Goal: Transaction & Acquisition: Book appointment/travel/reservation

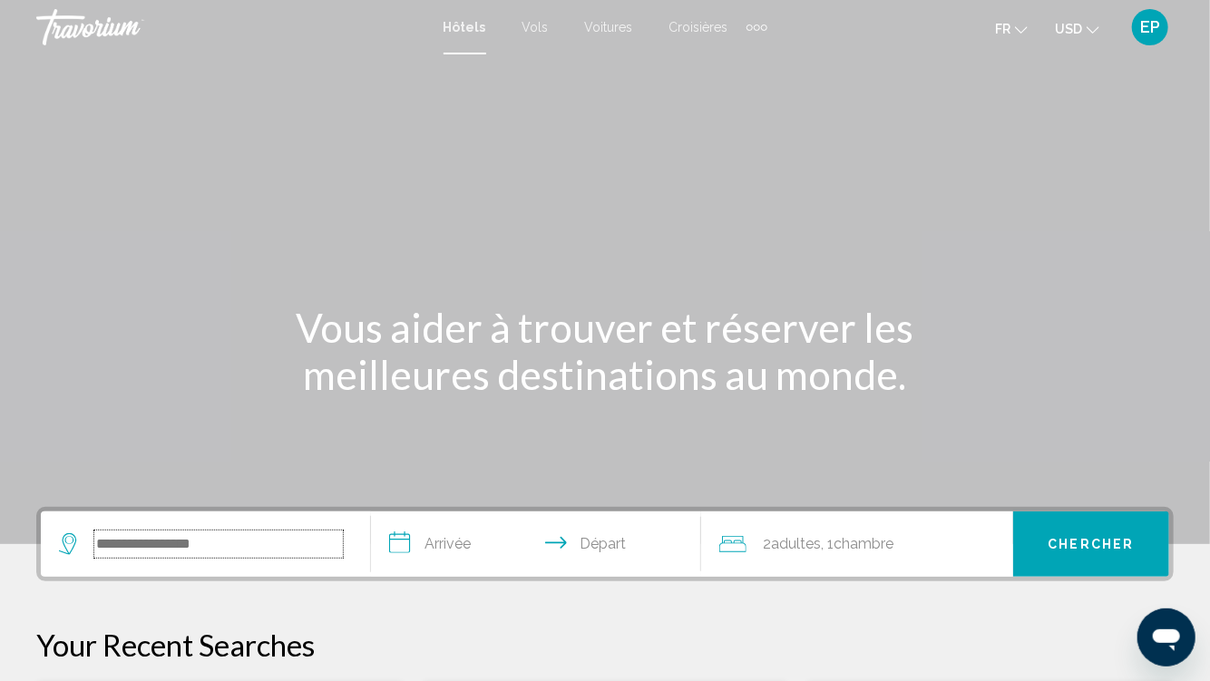
click at [141, 545] on input "Search widget" at bounding box center [218, 544] width 249 height 27
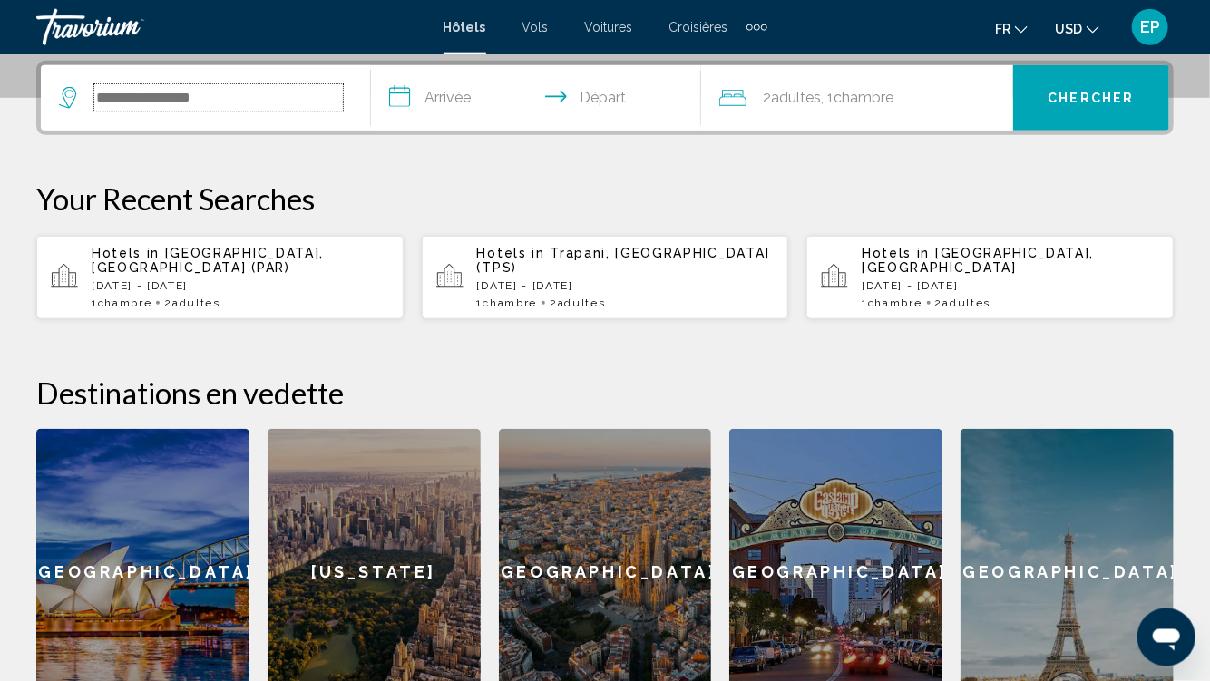
scroll to position [447, 0]
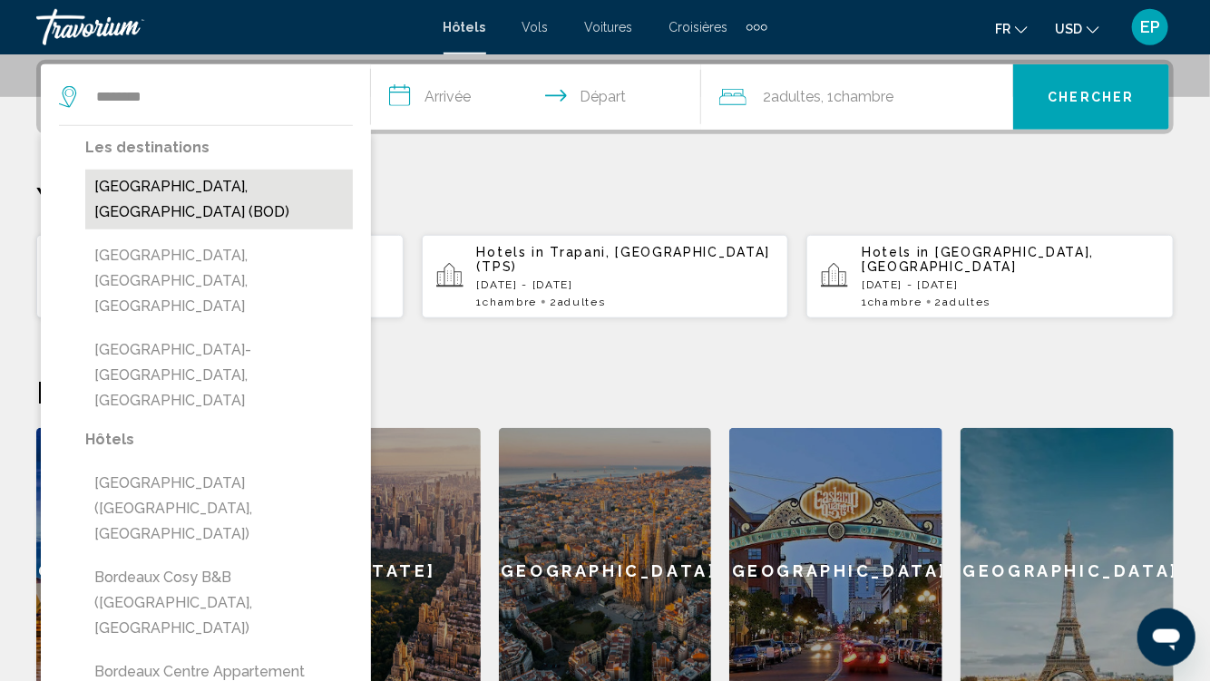
click at [290, 191] on button "Bordeaux, France (BOD)" at bounding box center [219, 200] width 268 height 60
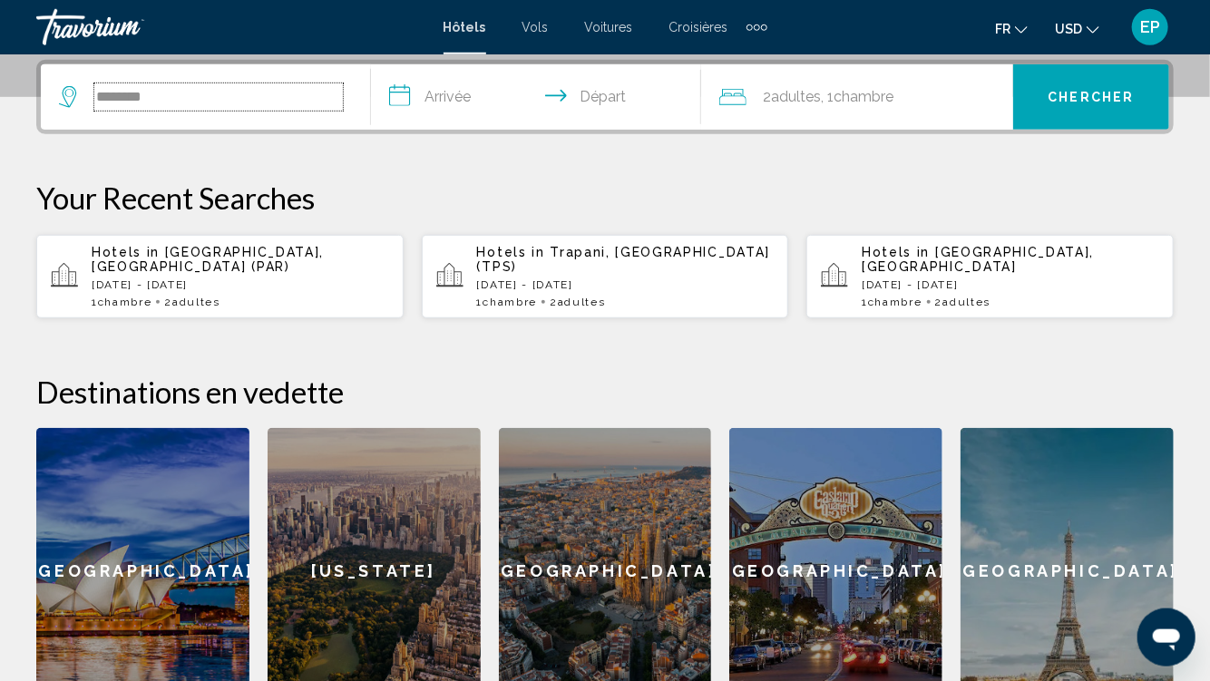
type input "**********"
click at [473, 104] on input "**********" at bounding box center [539, 99] width 337 height 71
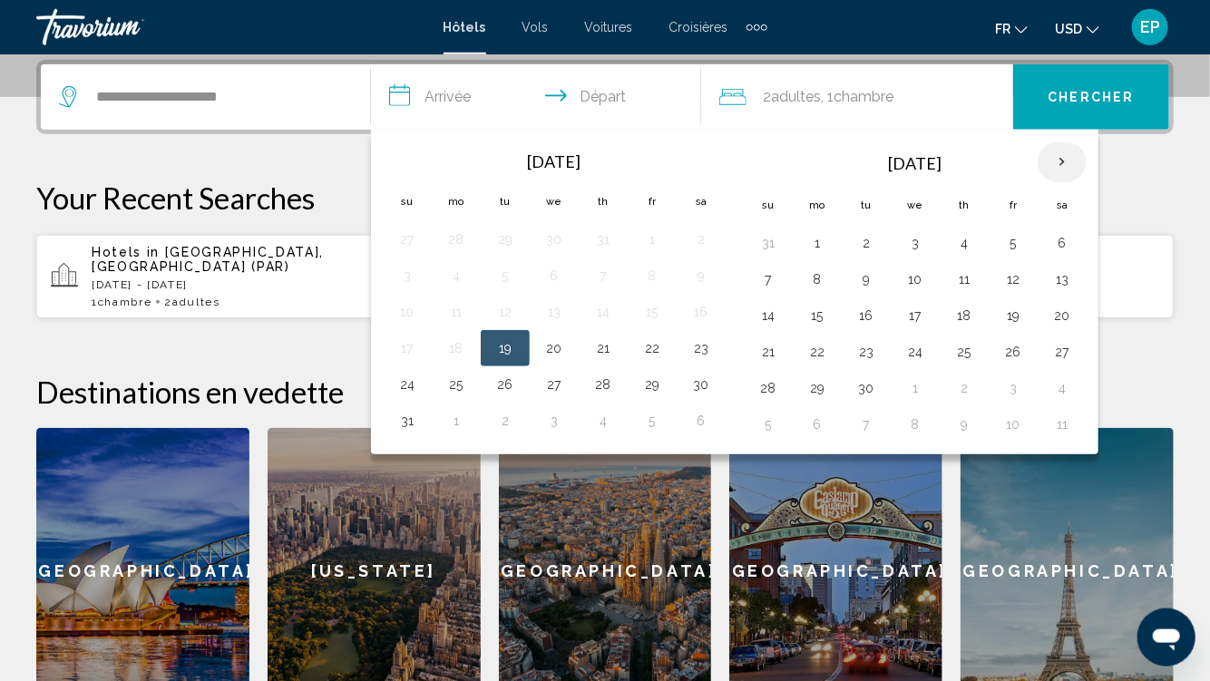
click at [1060, 164] on th "Next month" at bounding box center [1062, 162] width 49 height 40
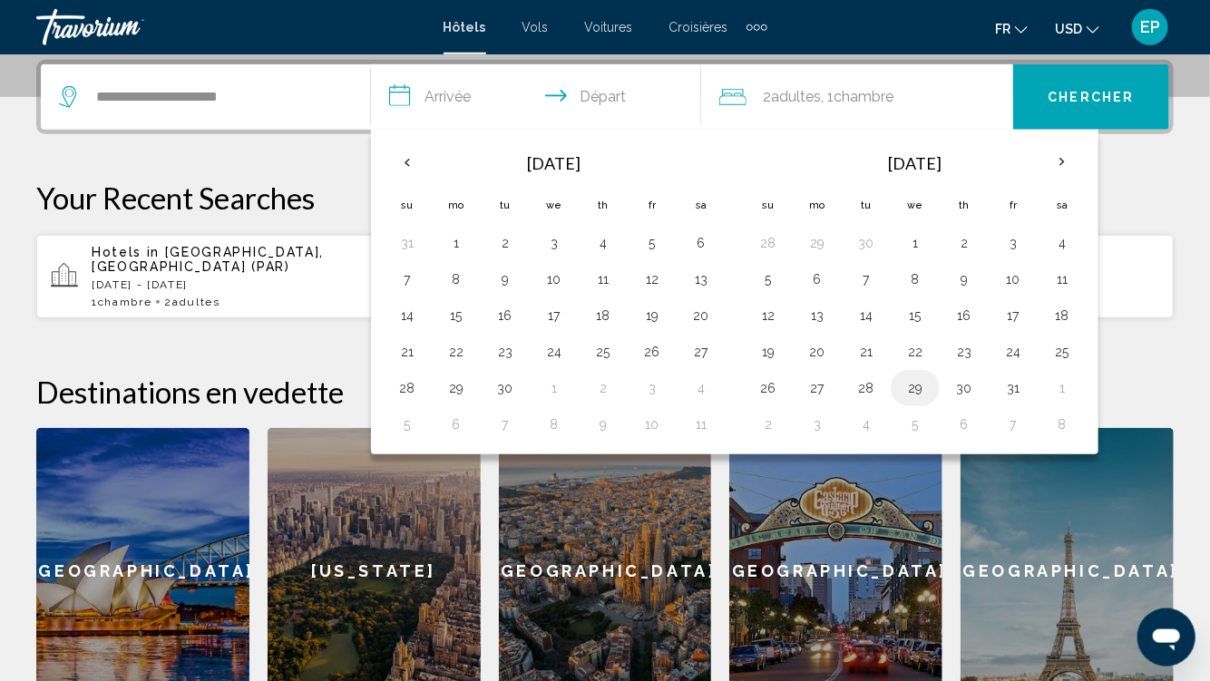
click at [913, 384] on button "29" at bounding box center [915, 388] width 29 height 25
click at [865, 389] on button "28" at bounding box center [866, 388] width 29 height 25
type input "**********"
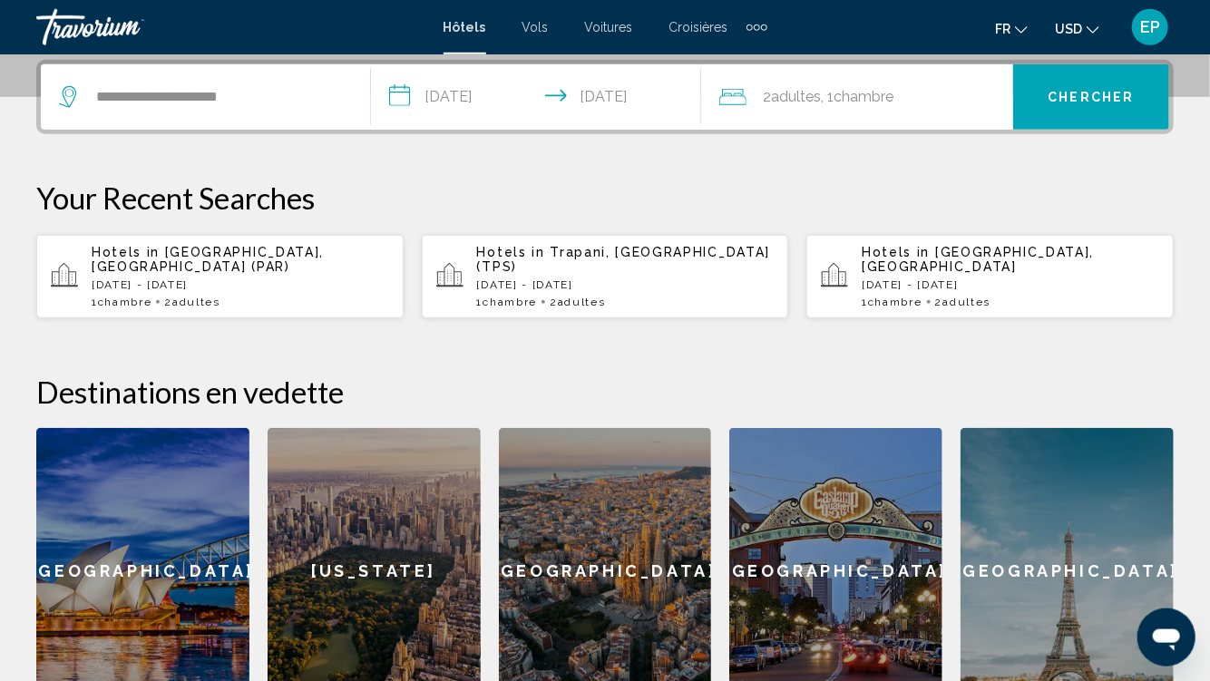
click at [455, 107] on input "**********" at bounding box center [539, 99] width 337 height 71
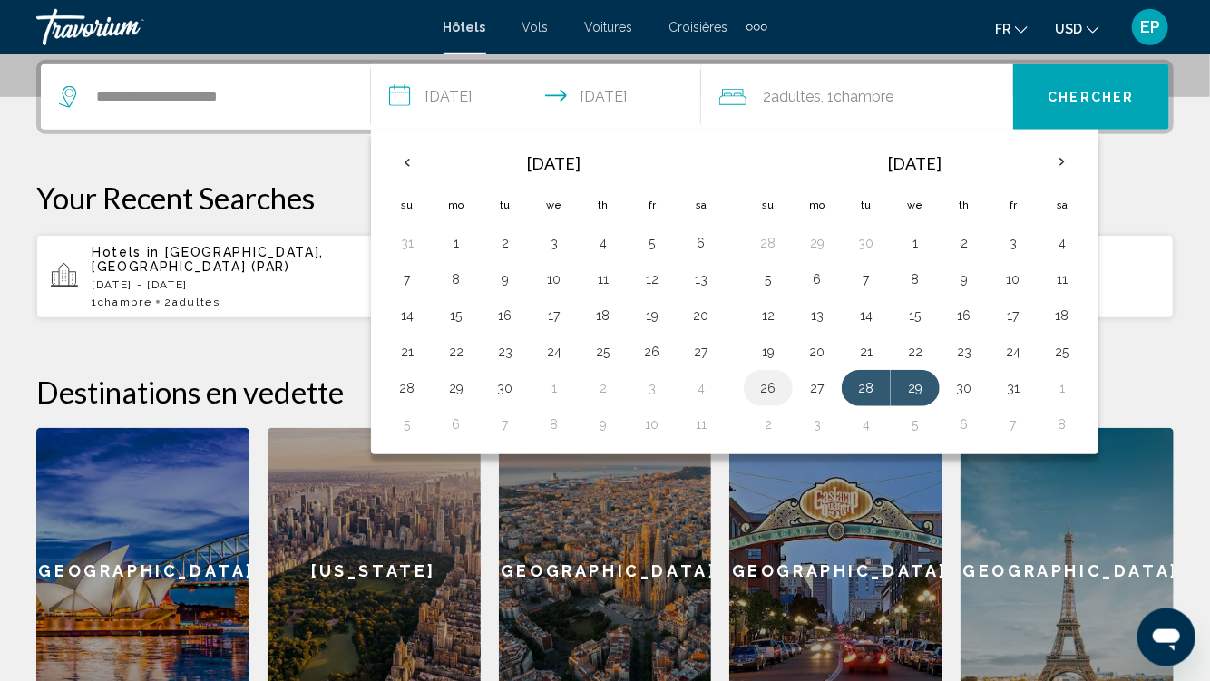
click at [757, 384] on button "26" at bounding box center [768, 388] width 29 height 25
click at [262, 97] on input "**********" at bounding box center [218, 96] width 249 height 27
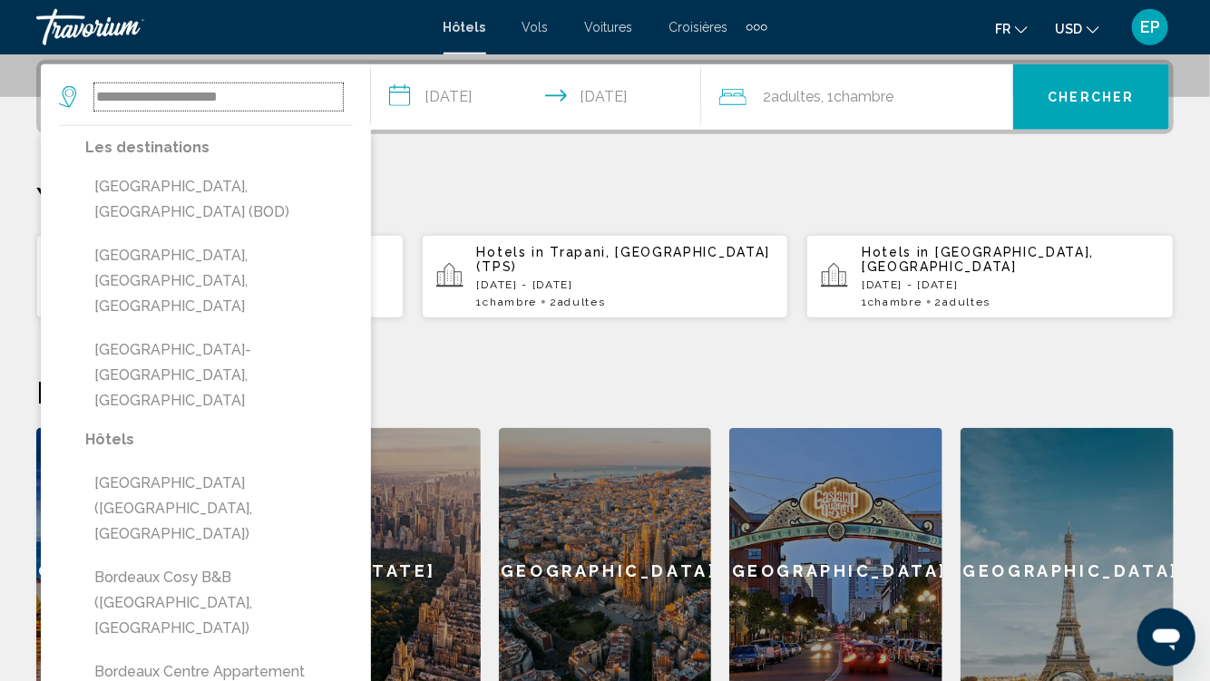
click at [324, 97] on input "**********" at bounding box center [218, 96] width 249 height 27
type input "*"
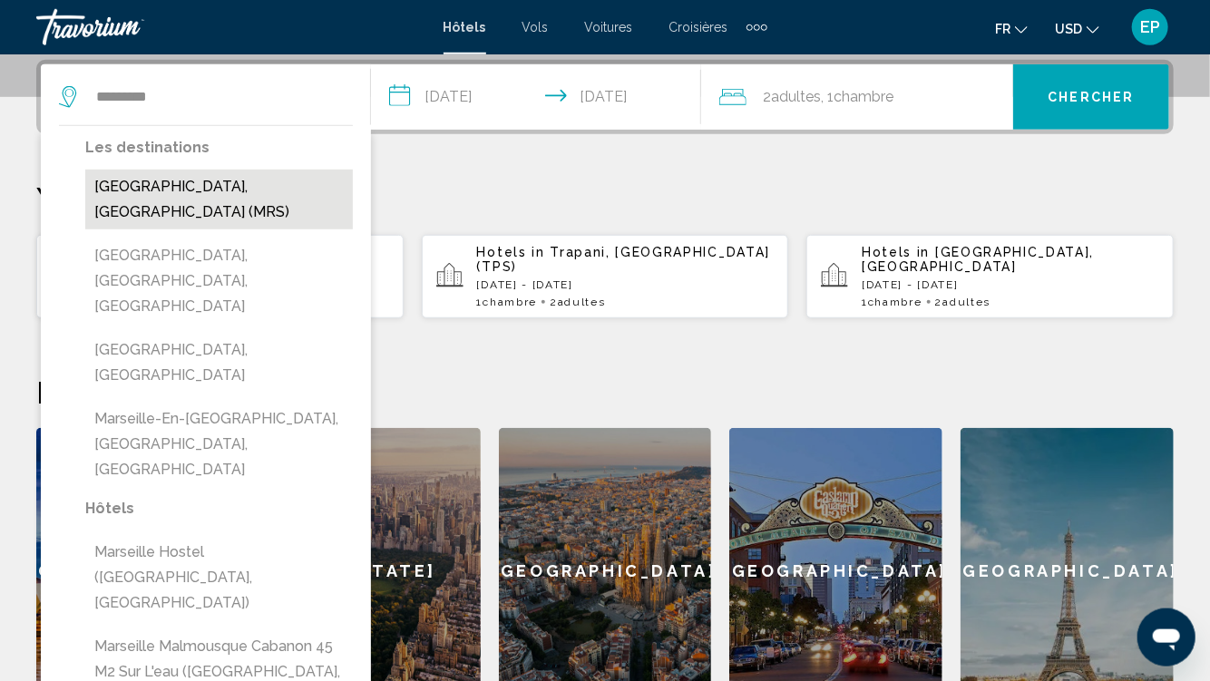
click at [181, 178] on button "Marseille, France (MRS)" at bounding box center [219, 200] width 268 height 60
type input "**********"
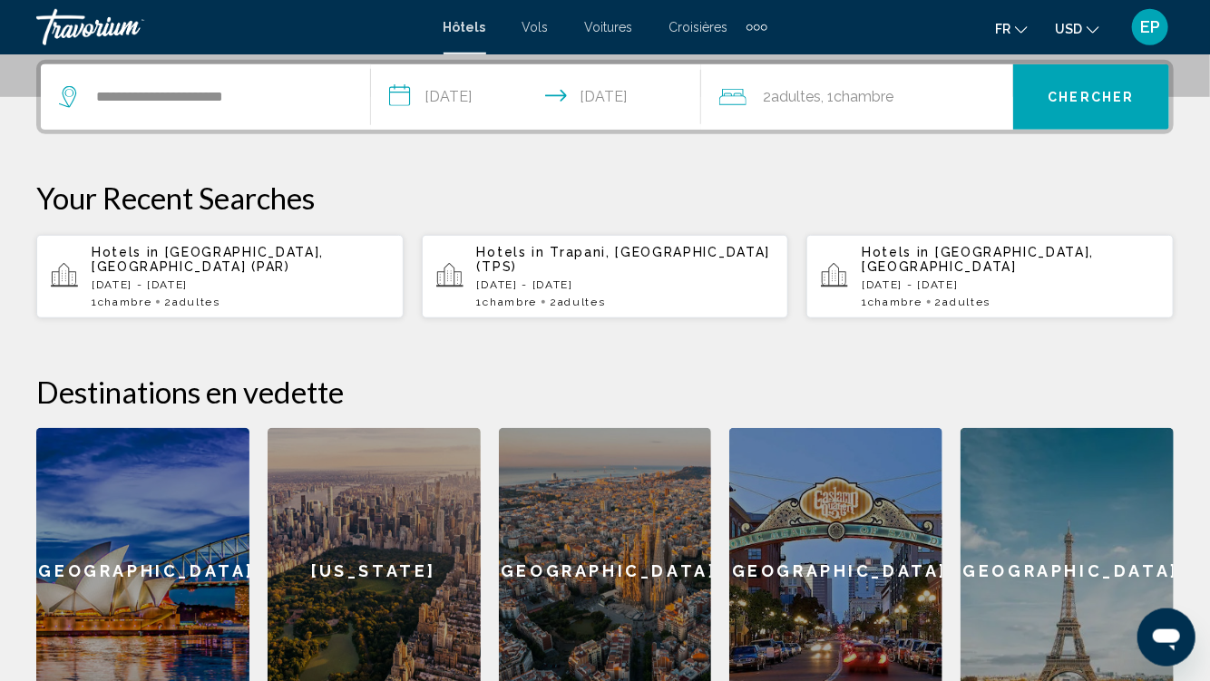
click at [466, 94] on input "**********" at bounding box center [539, 99] width 337 height 71
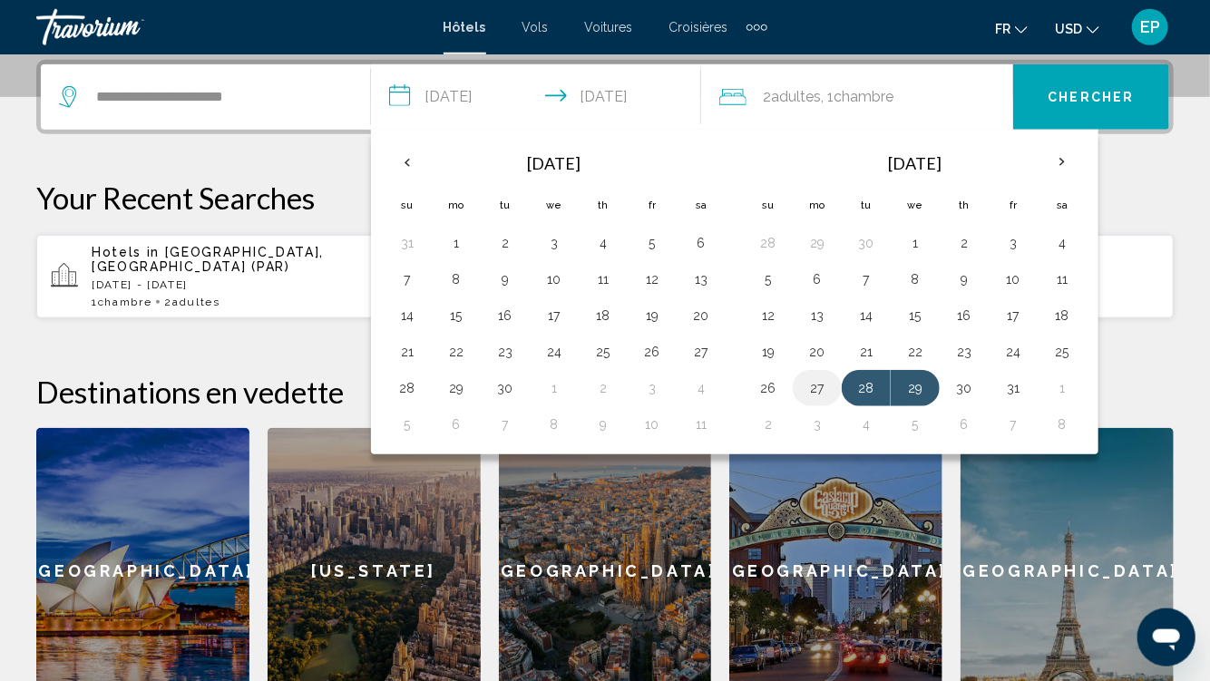
click at [806, 377] on button "27" at bounding box center [817, 388] width 29 height 25
click at [969, 381] on button "30" at bounding box center [964, 388] width 29 height 25
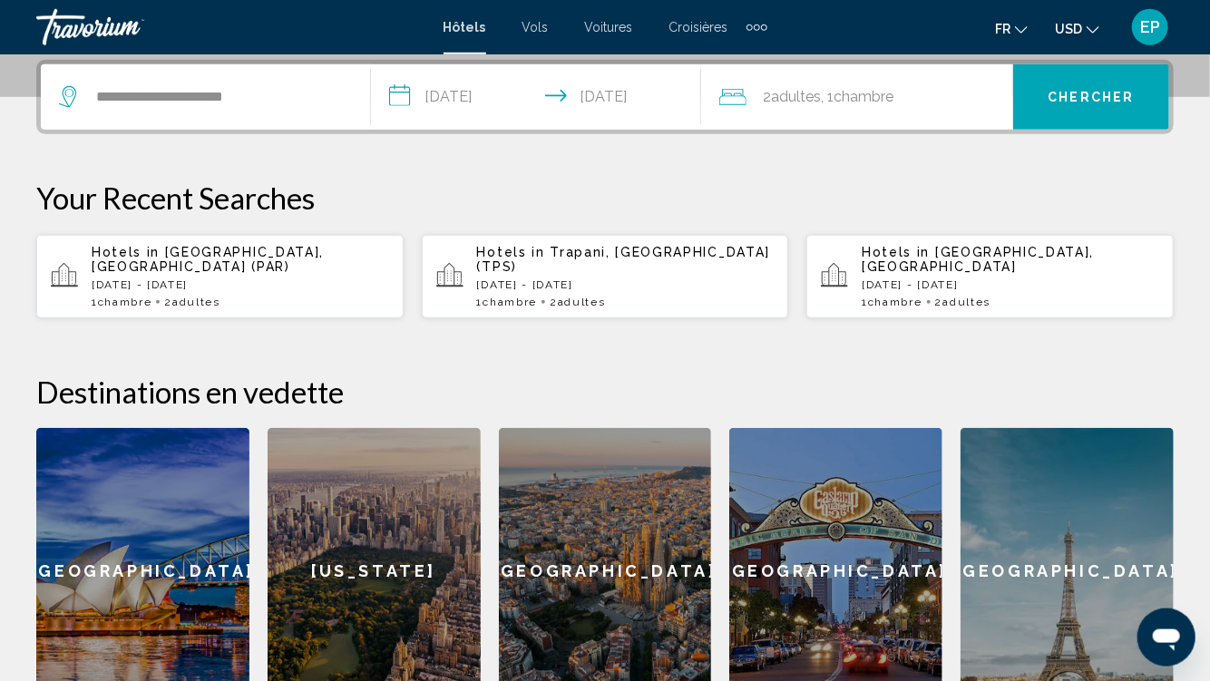
type input "**********"
click at [1130, 89] on button "Chercher" at bounding box center [1091, 96] width 156 height 65
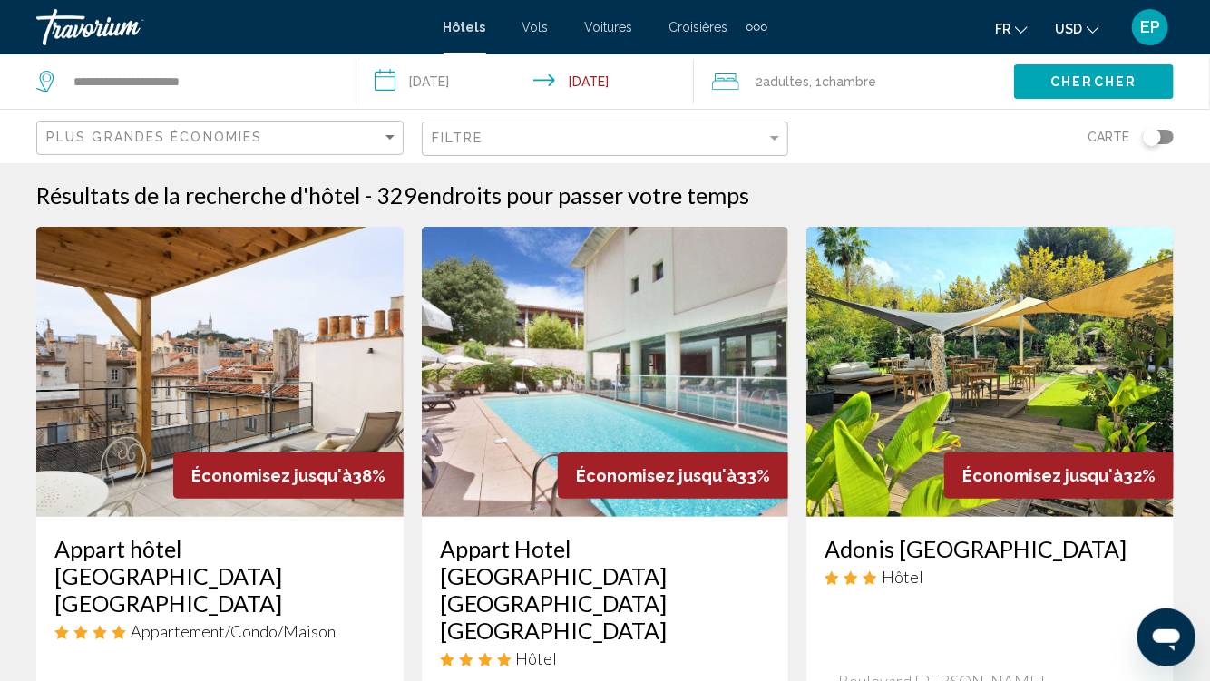
click at [1081, 28] on span "USD" at bounding box center [1068, 29] width 27 height 15
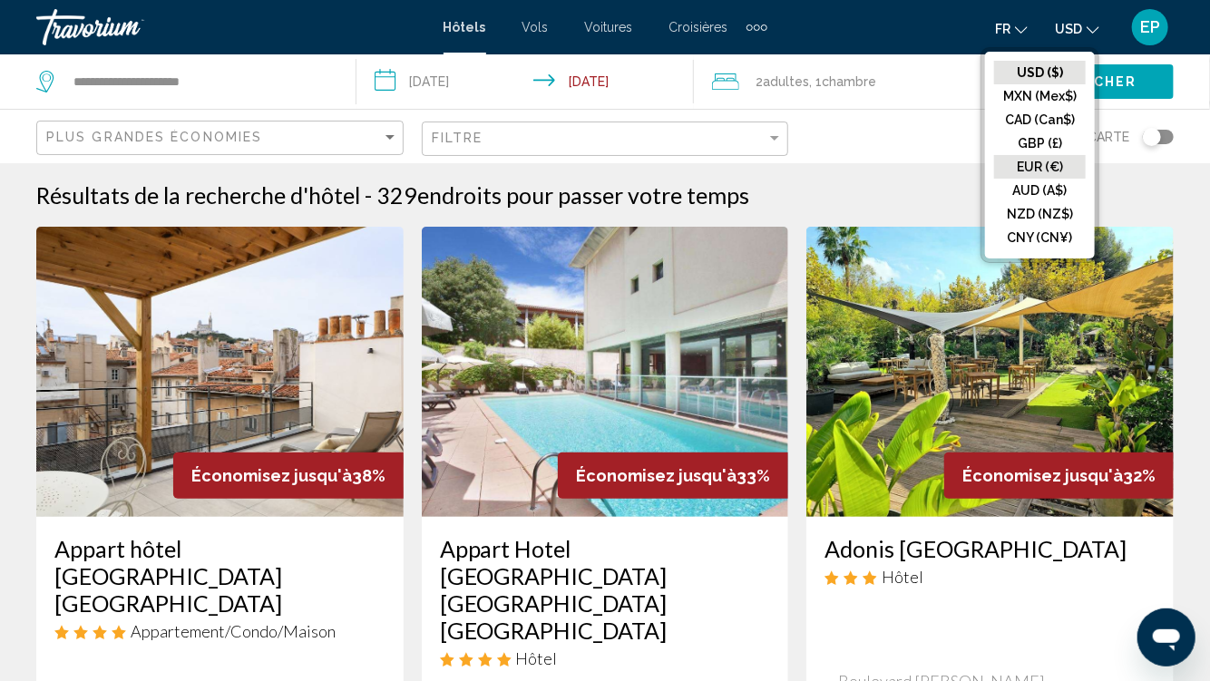
click at [1049, 161] on button "EUR (€)" at bounding box center [1040, 167] width 92 height 24
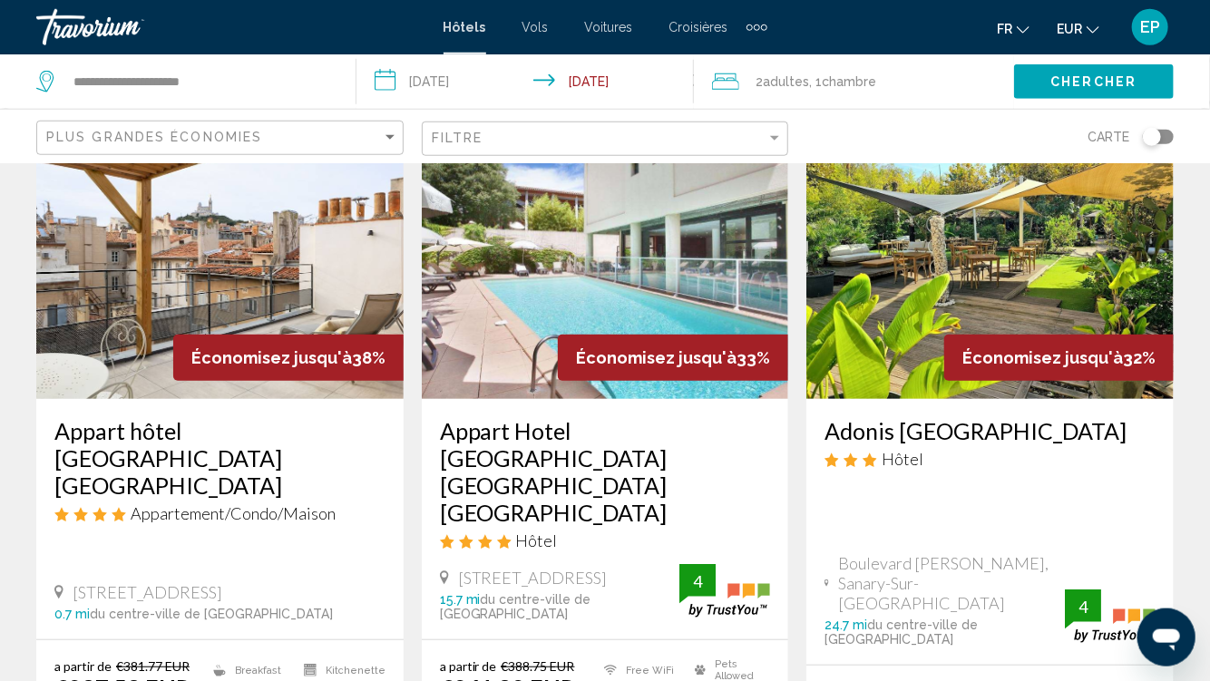
scroll to position [191, 0]
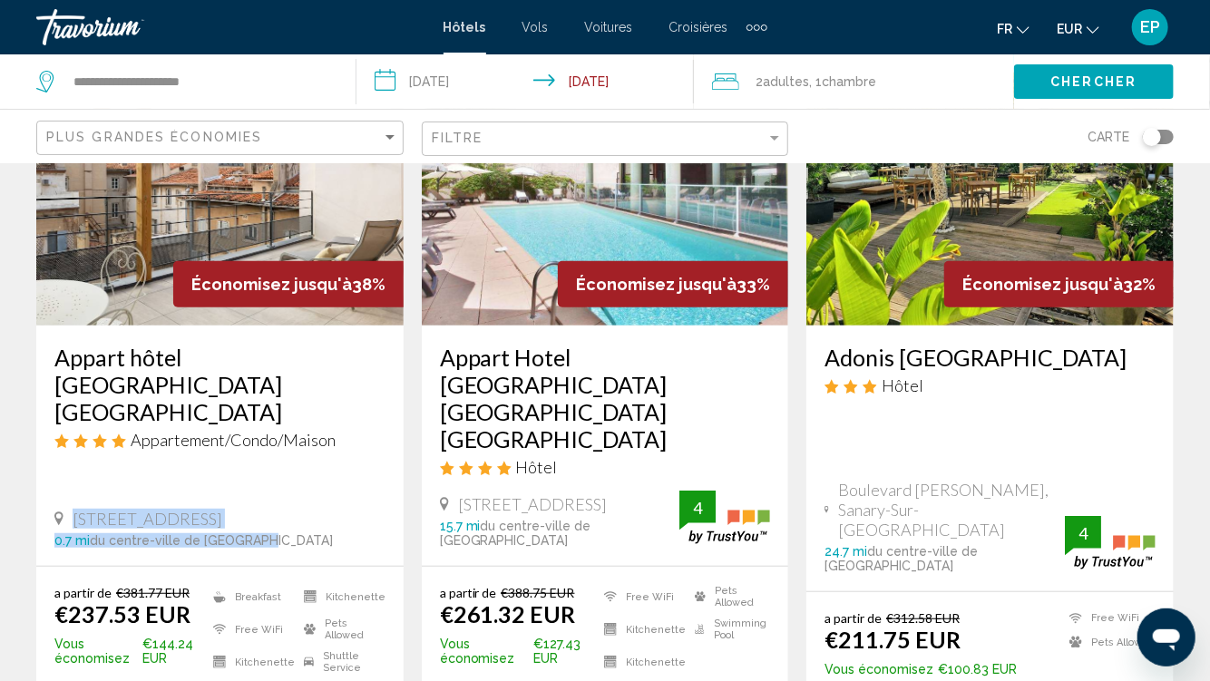
drag, startPoint x: 52, startPoint y: 349, endPoint x: 368, endPoint y: 482, distance: 343.2
click at [368, 482] on div "Appart hôtel Maison Montgrand Vieux Port Appartement/Condo/Maison 35 Rue Montgr…" at bounding box center [219, 446] width 367 height 240
copy div "35 Rue Montgrand, Marseille 0.7 mi du centre-ville de Marseille"
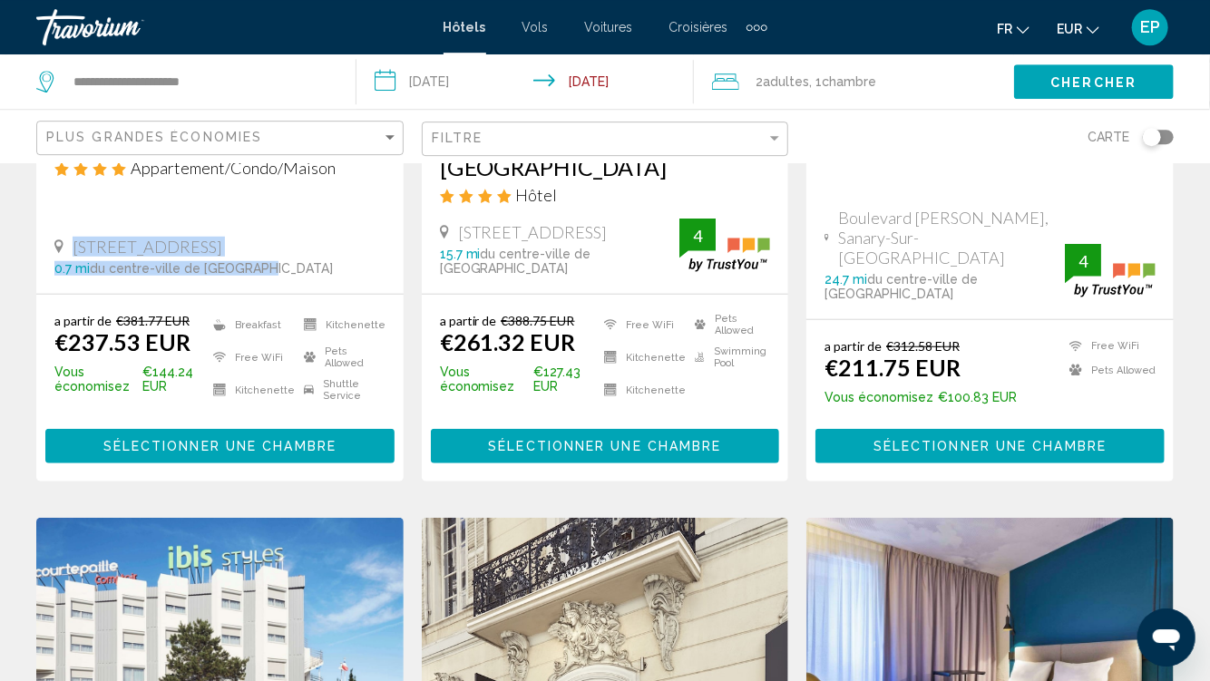
scroll to position [479, 0]
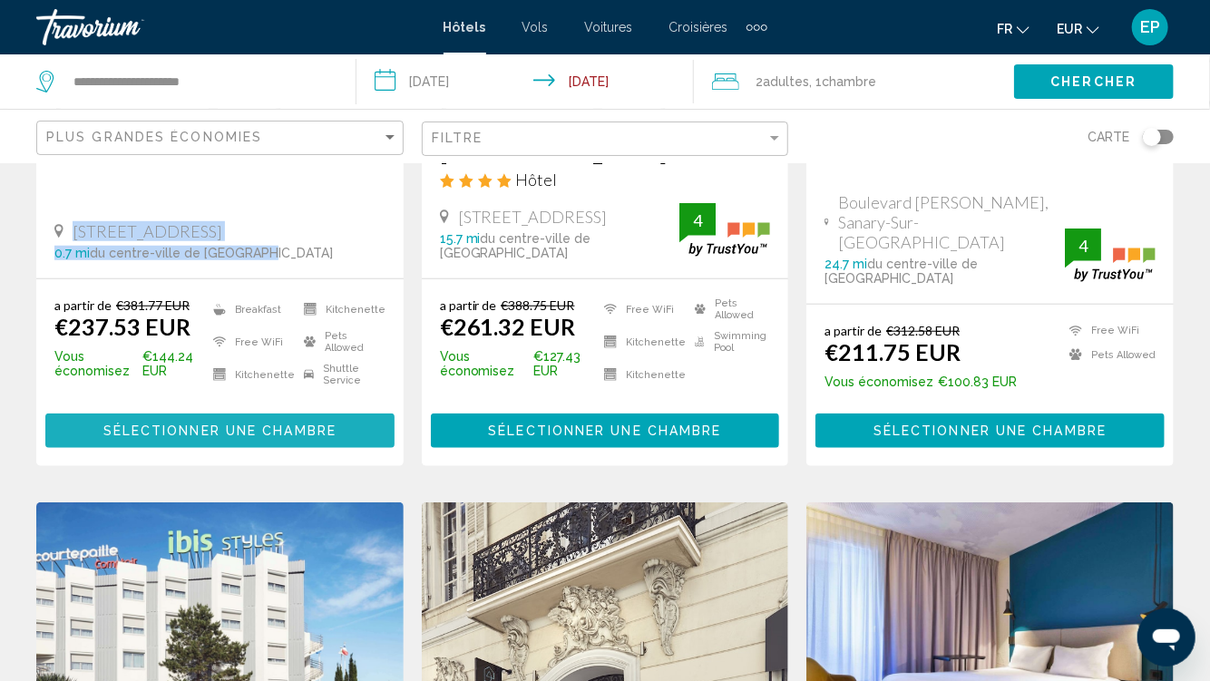
click at [238, 425] on span "Sélectionner une chambre" at bounding box center [219, 432] width 233 height 15
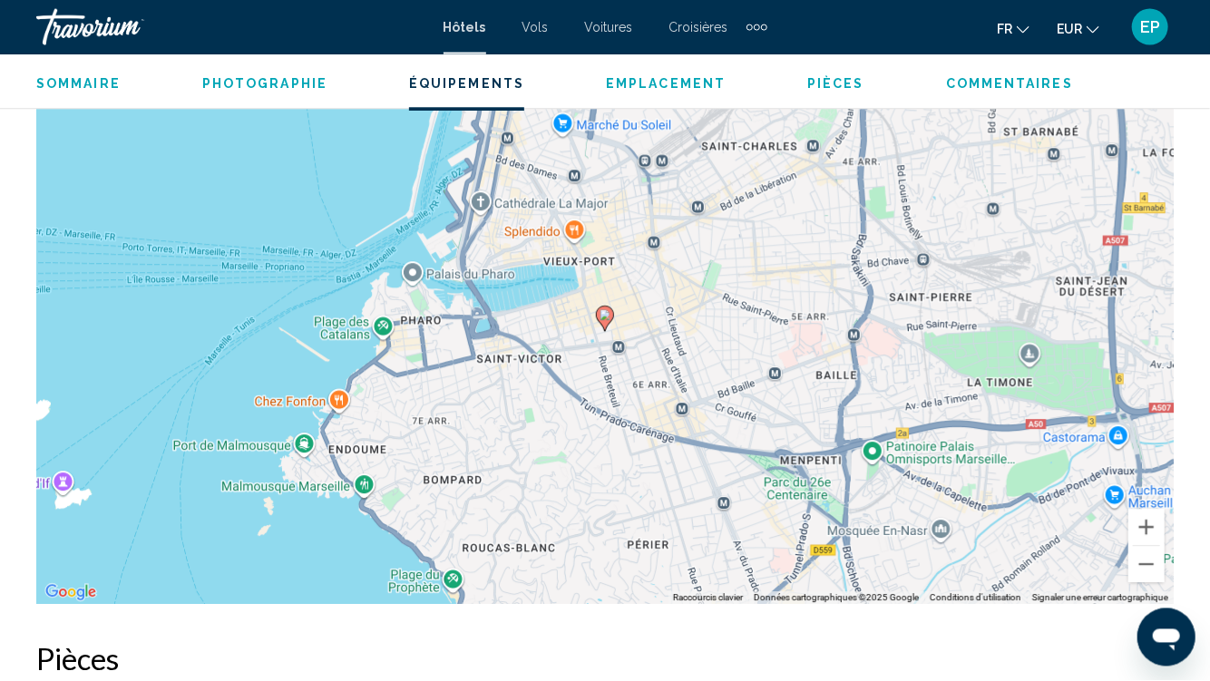
scroll to position [1916, 0]
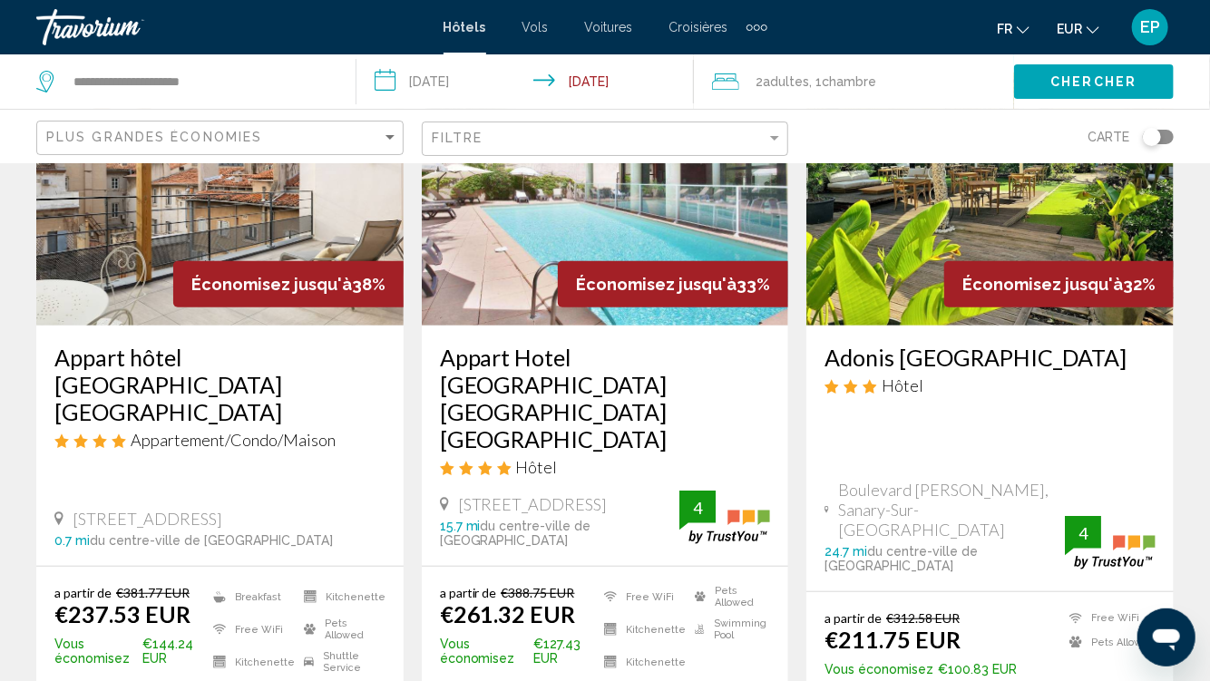
scroll to position [95, 0]
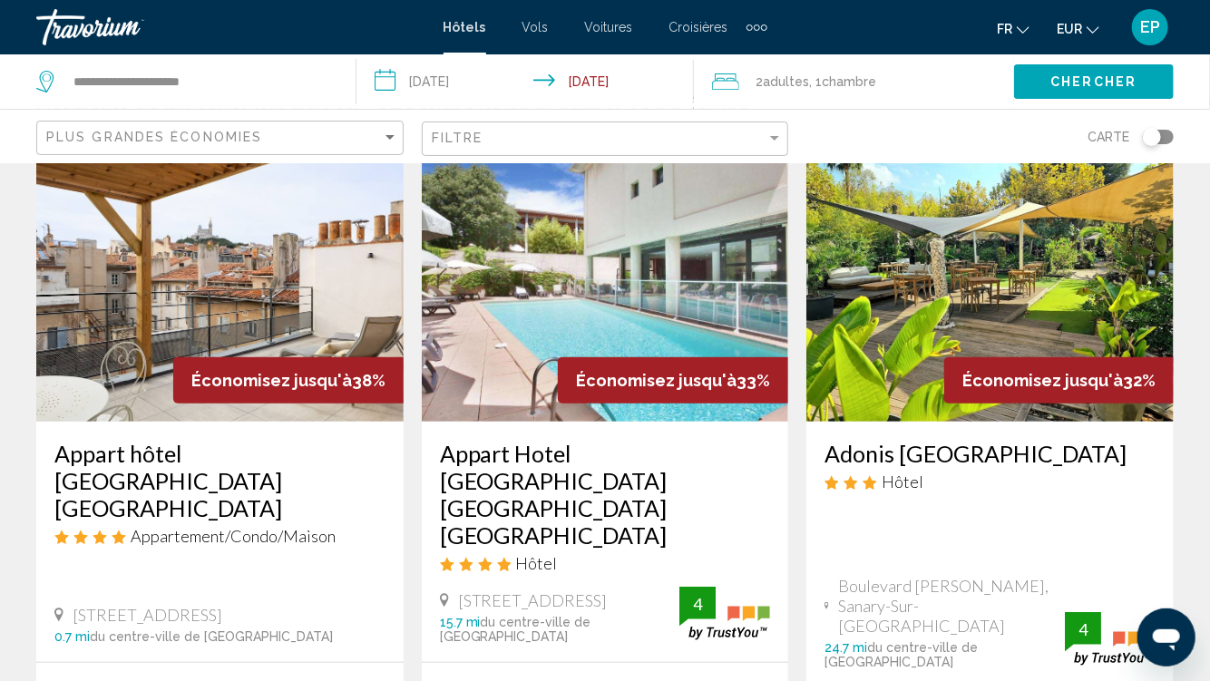
click at [967, 237] on img "Main content" at bounding box center [990, 277] width 367 height 290
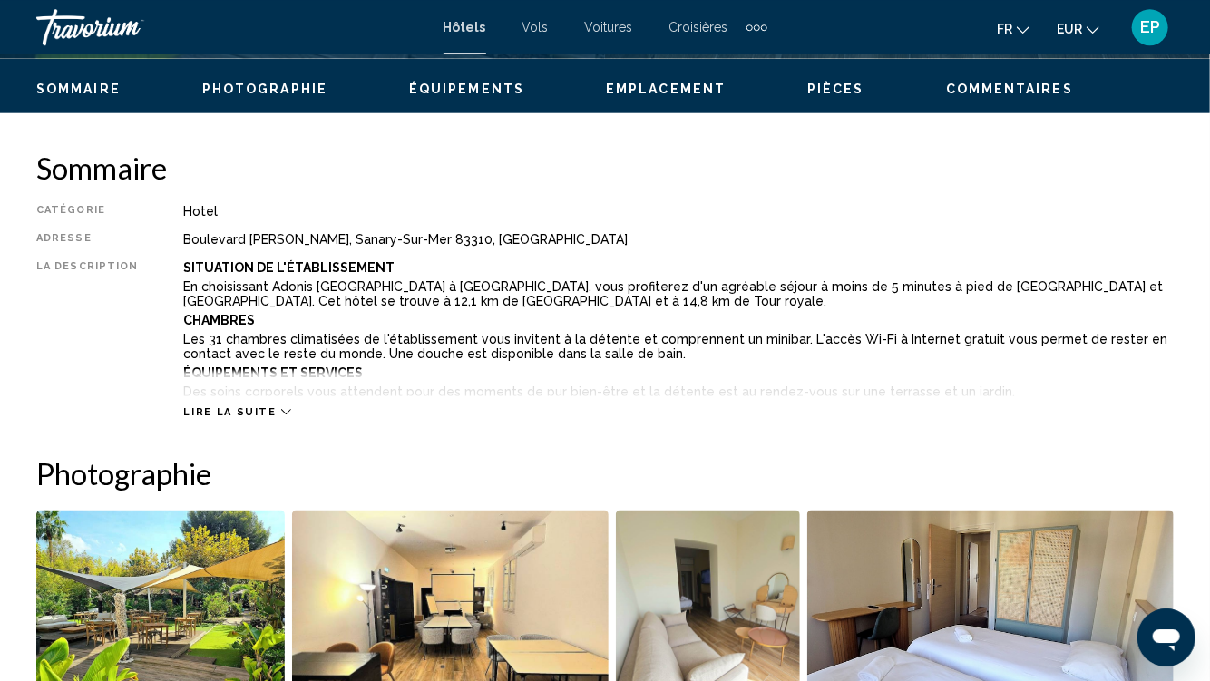
scroll to position [674, 0]
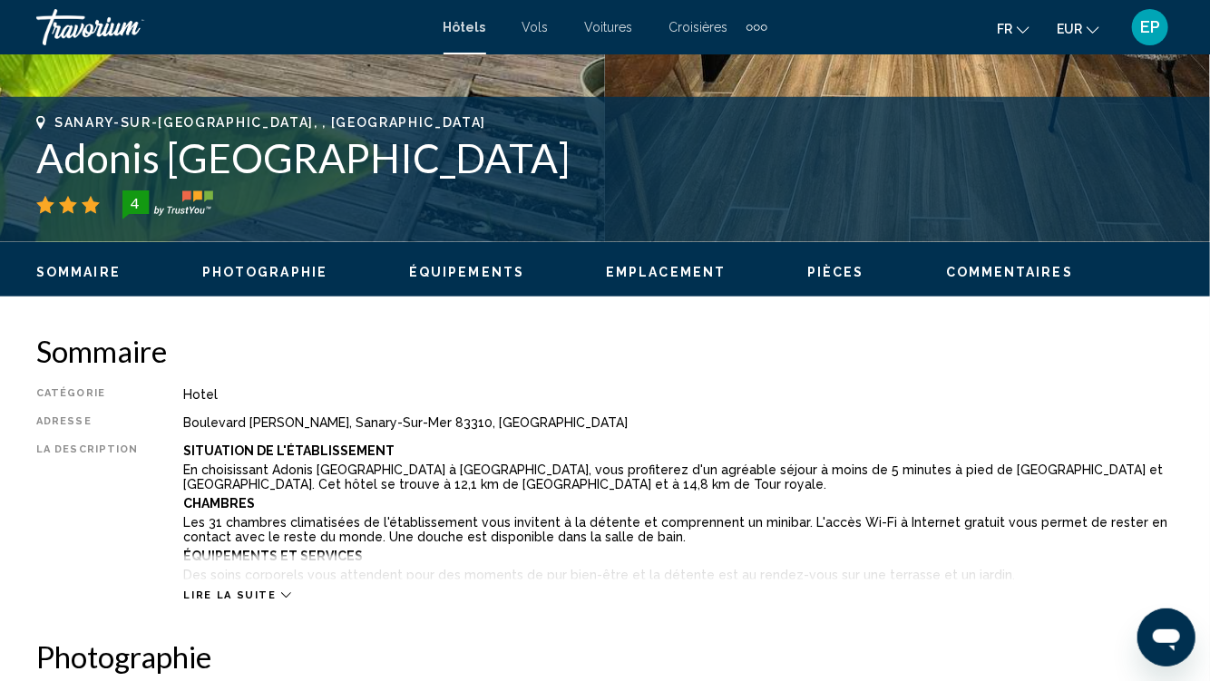
drag, startPoint x: 22, startPoint y: 147, endPoint x: 750, endPoint y: 154, distance: 728.5
click at [750, 154] on div "Sanary-Sur-Mer, , France Adonis Sanary Grand Hôtel des Bains 4 Adresse Boulevar…" at bounding box center [605, 169] width 1210 height 109
copy h1 "Adonis Sanary Grand Hôtel des Bains"
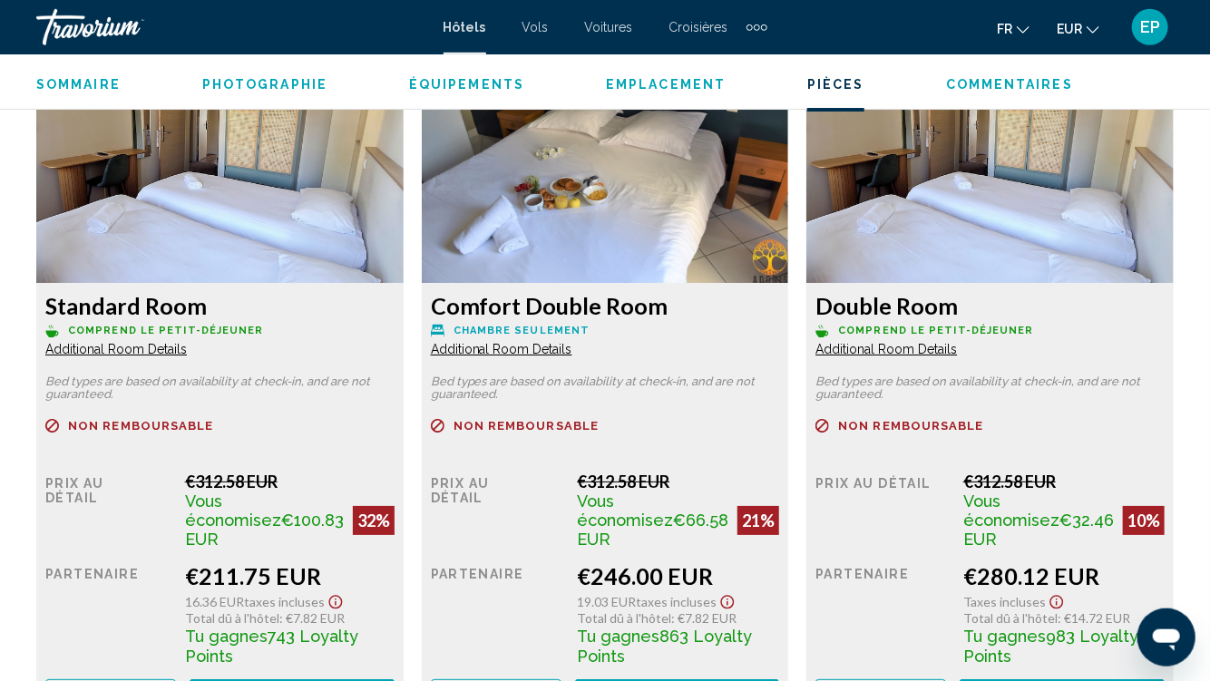
scroll to position [2878, 0]
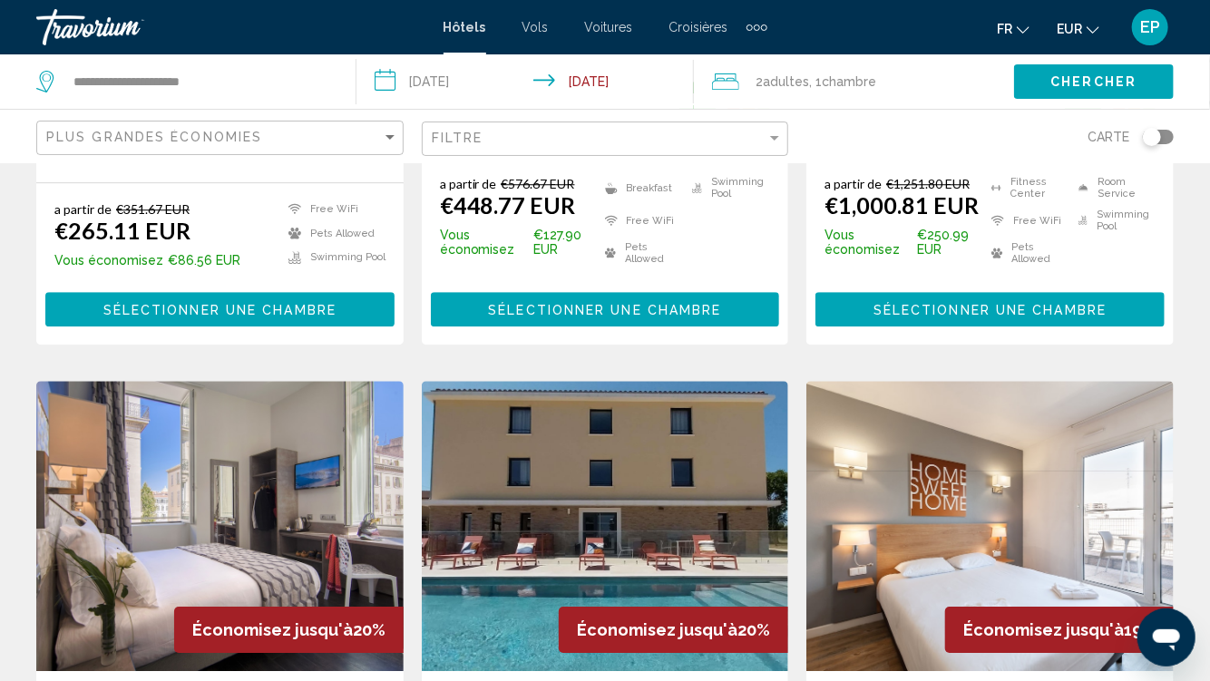
scroll to position [2203, 0]
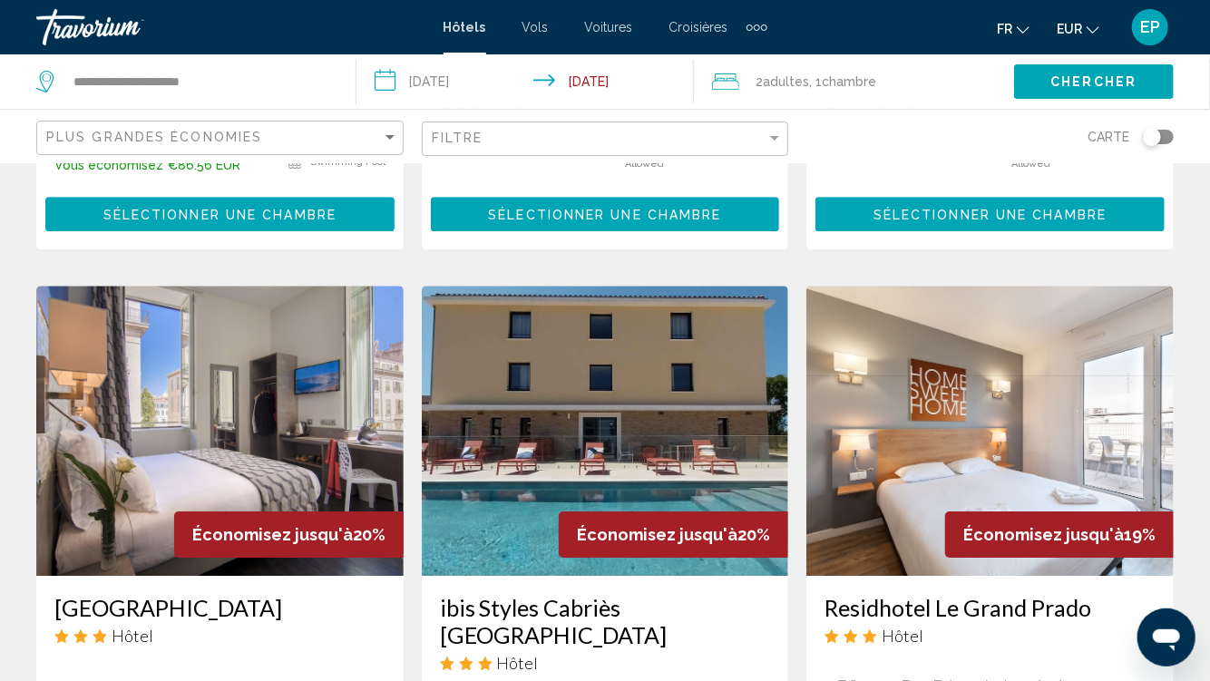
click at [1050, 298] on img "Main content" at bounding box center [990, 431] width 367 height 290
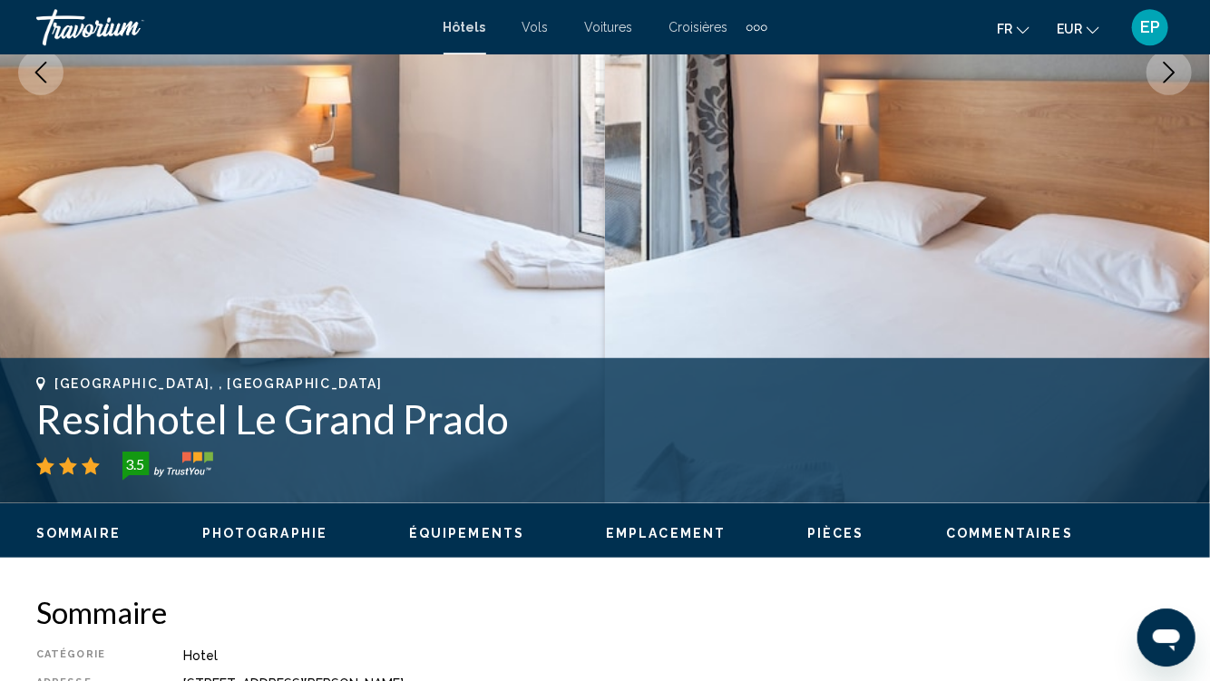
scroll to position [482, 0]
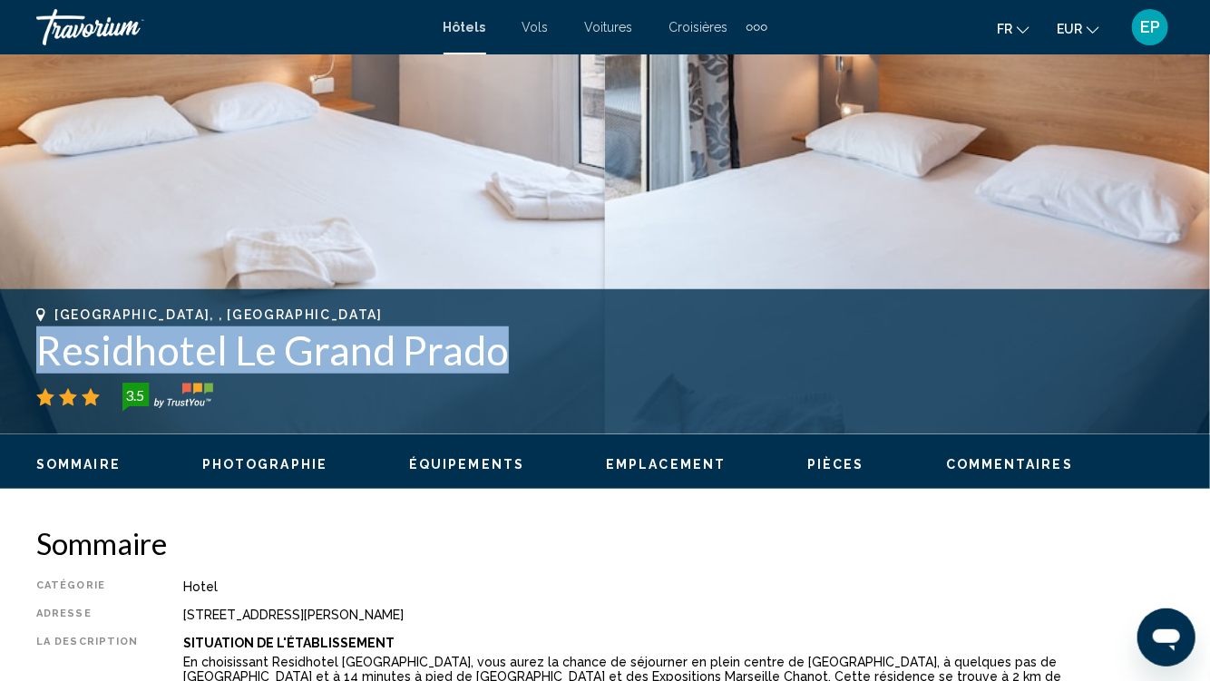
drag, startPoint x: 33, startPoint y: 353, endPoint x: 586, endPoint y: 338, distance: 553.6
click at [583, 339] on div "Marseille, , France Residhotel Le Grand Prado 3.5 Adresse 7 Square Des Frères A…" at bounding box center [605, 362] width 1210 height 109
copy h1 "Residhotel Le Grand Prado"
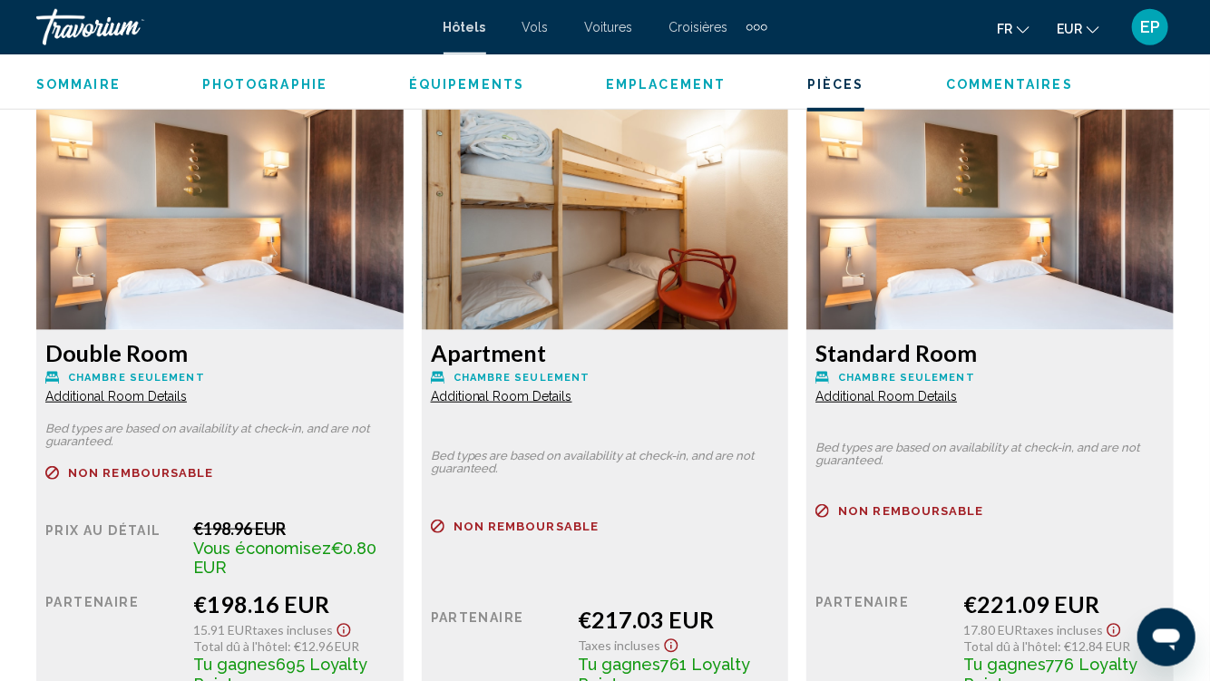
scroll to position [3547, 0]
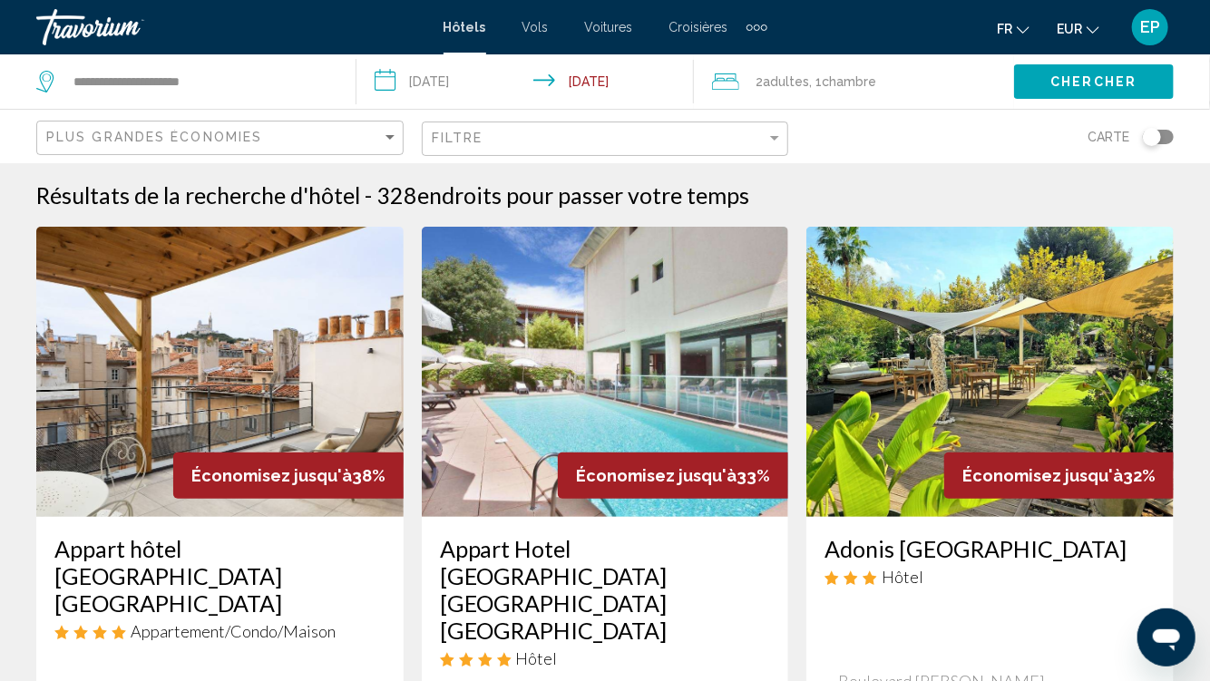
click at [269, 67] on div "**********" at bounding box center [186, 81] width 301 height 54
drag, startPoint x: 234, startPoint y: 69, endPoint x: 225, endPoint y: 77, distance: 12.2
click at [227, 74] on input "**********" at bounding box center [200, 81] width 257 height 27
type input "*"
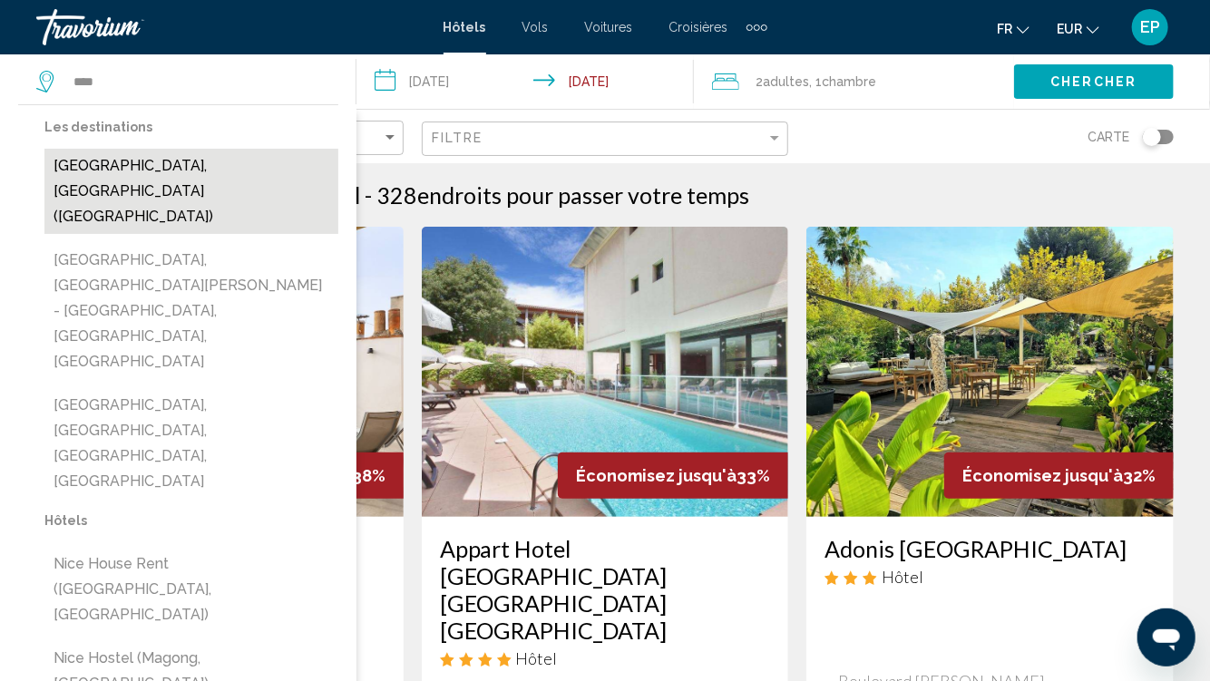
click at [104, 167] on button "Nice, France (NCE)" at bounding box center [191, 191] width 294 height 85
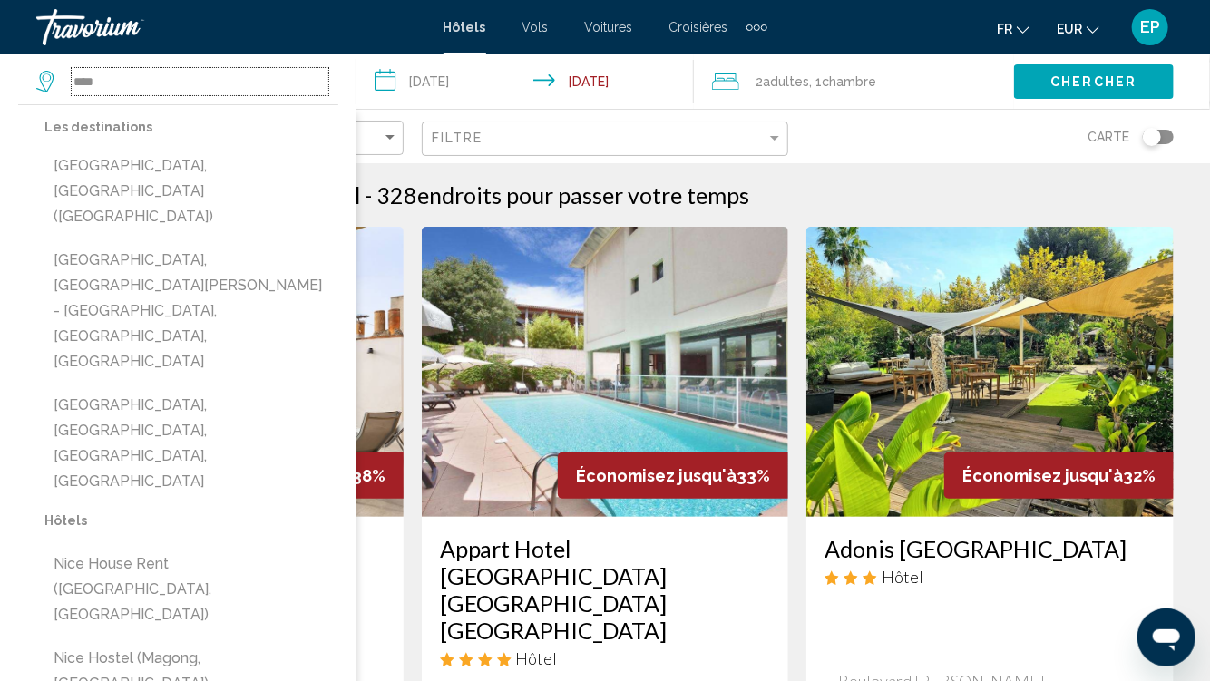
type input "**********"
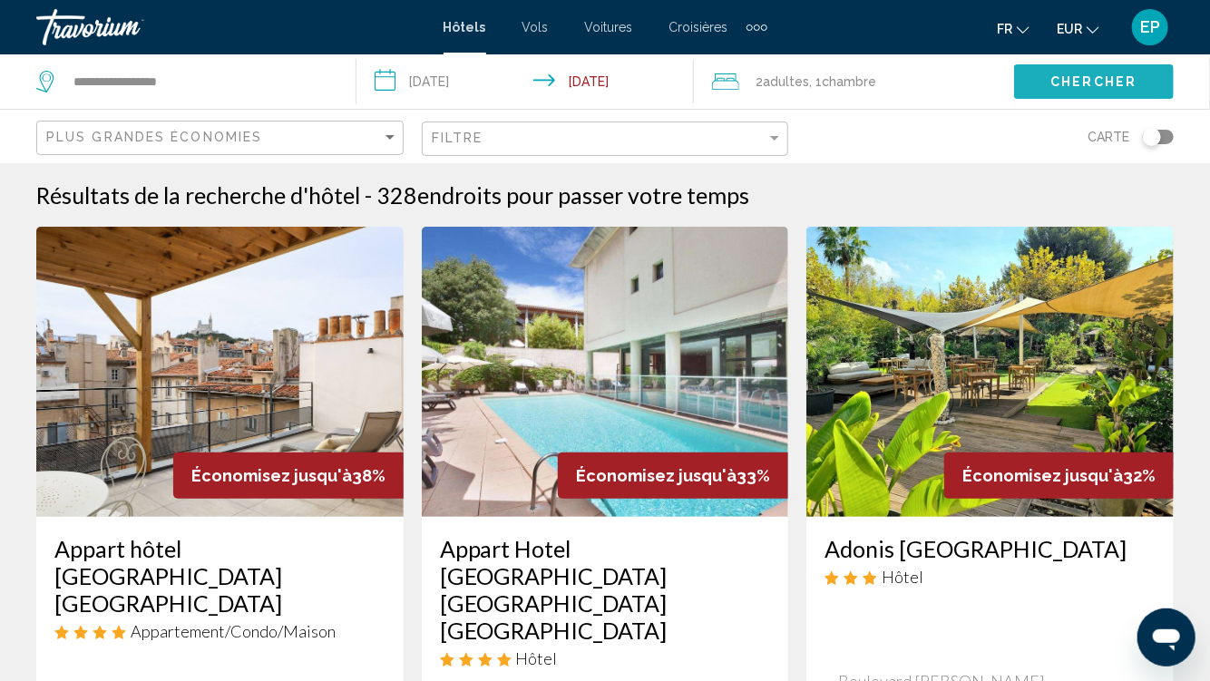
click at [1104, 78] on span "Chercher" at bounding box center [1094, 82] width 86 height 15
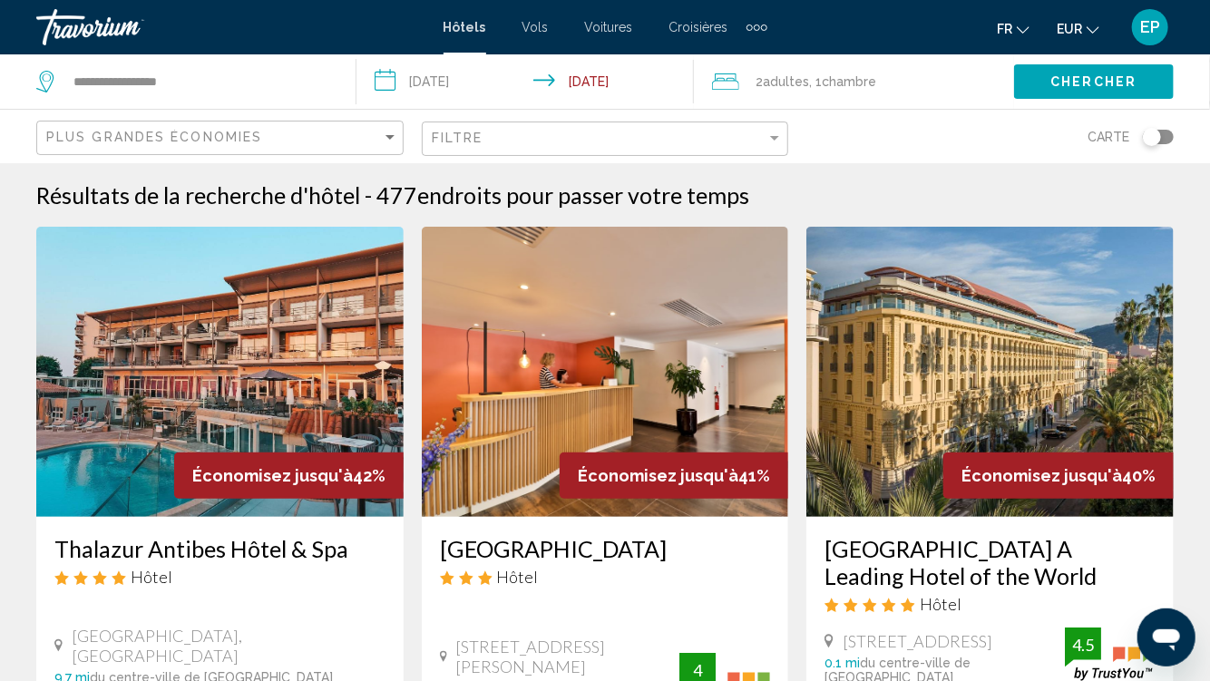
click at [180, 347] on img "Main content" at bounding box center [219, 372] width 367 height 290
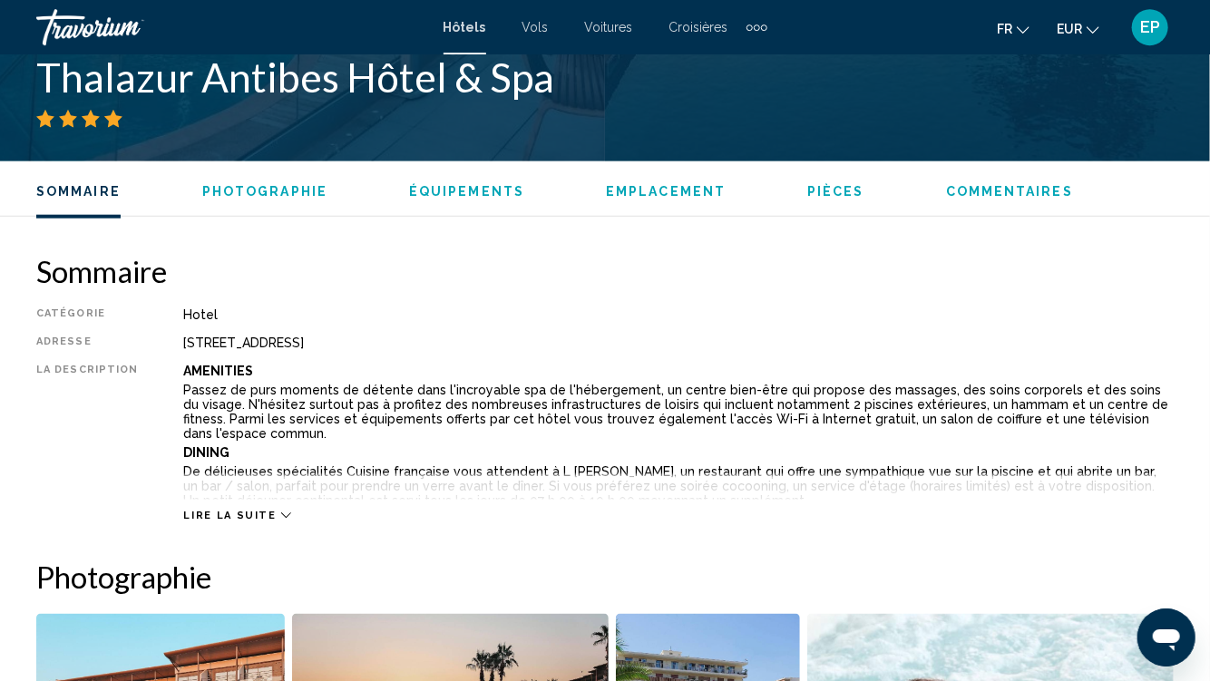
scroll to position [468, 0]
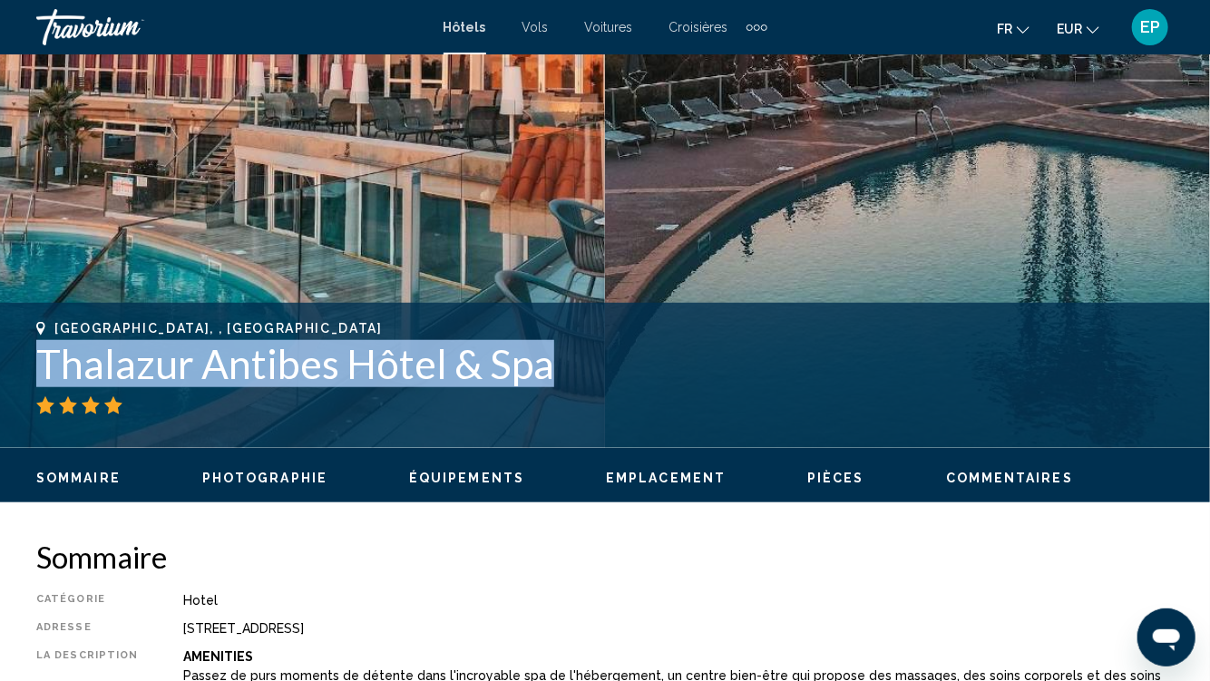
drag, startPoint x: 30, startPoint y: 365, endPoint x: 624, endPoint y: 368, distance: 594.2
click at [624, 368] on div "Antibes, , France Thalazur Antibes Hôtel & Spa Adresse 770 Chemin Des Moyennes …" at bounding box center [605, 375] width 1210 height 109
copy h1 "Thalazur Antibes Hôtel & Spa"
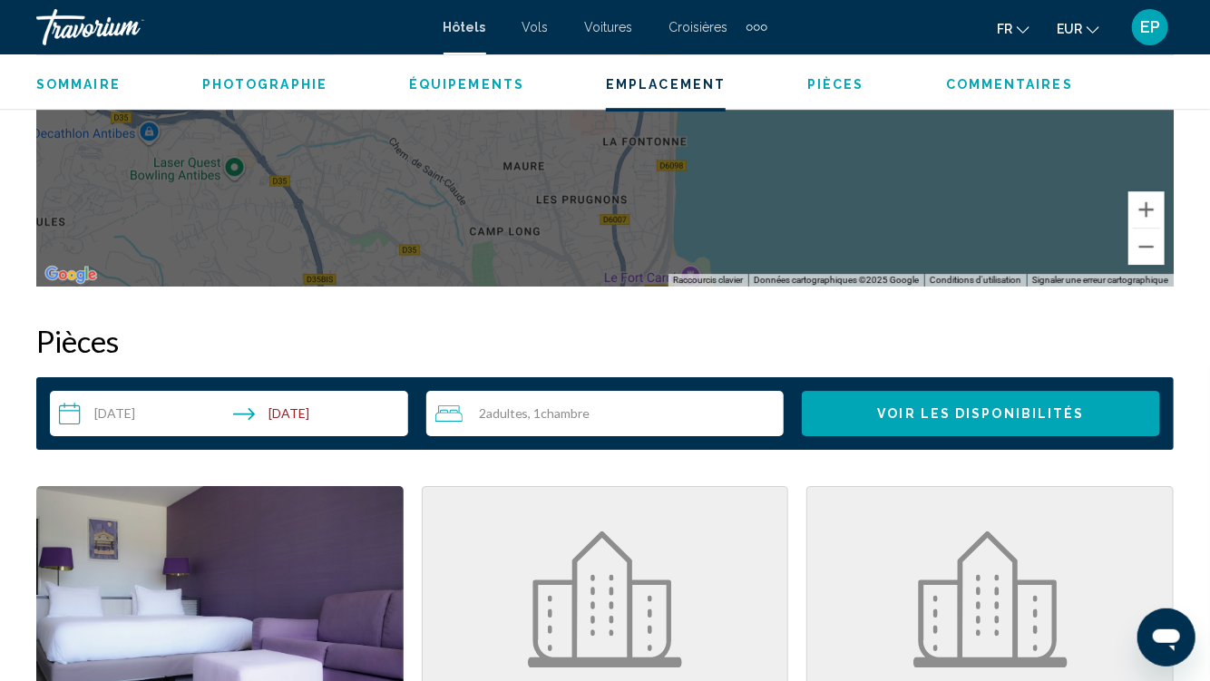
scroll to position [2490, 0]
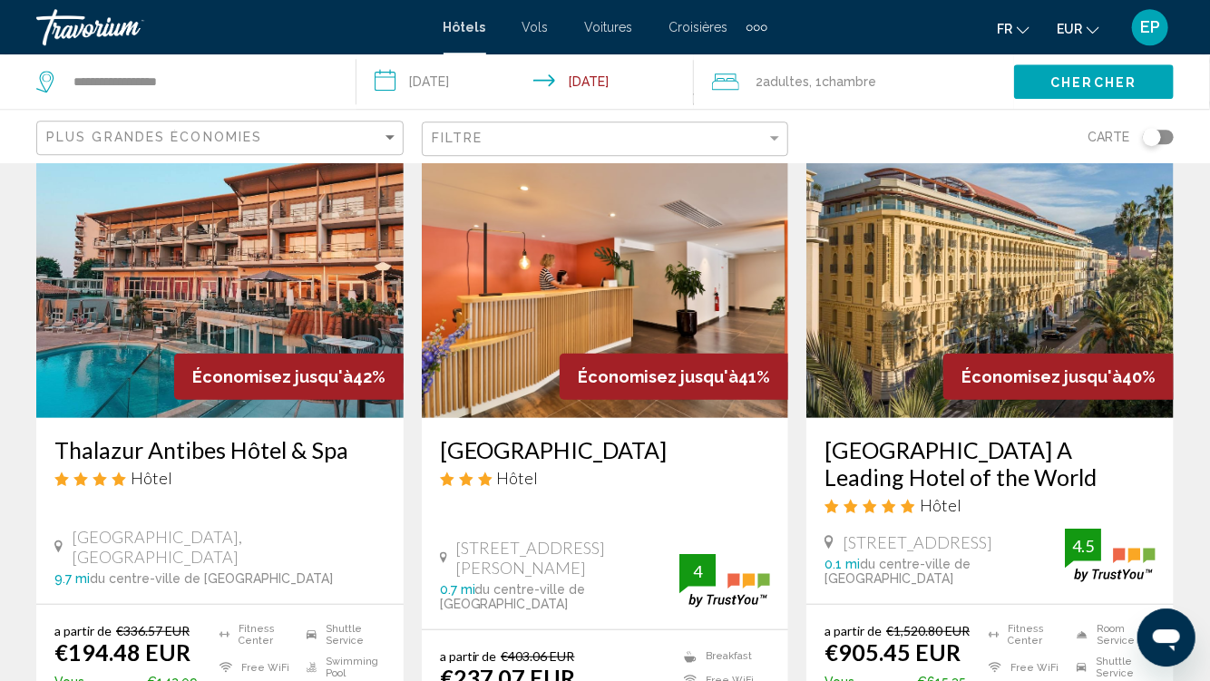
scroll to position [95, 0]
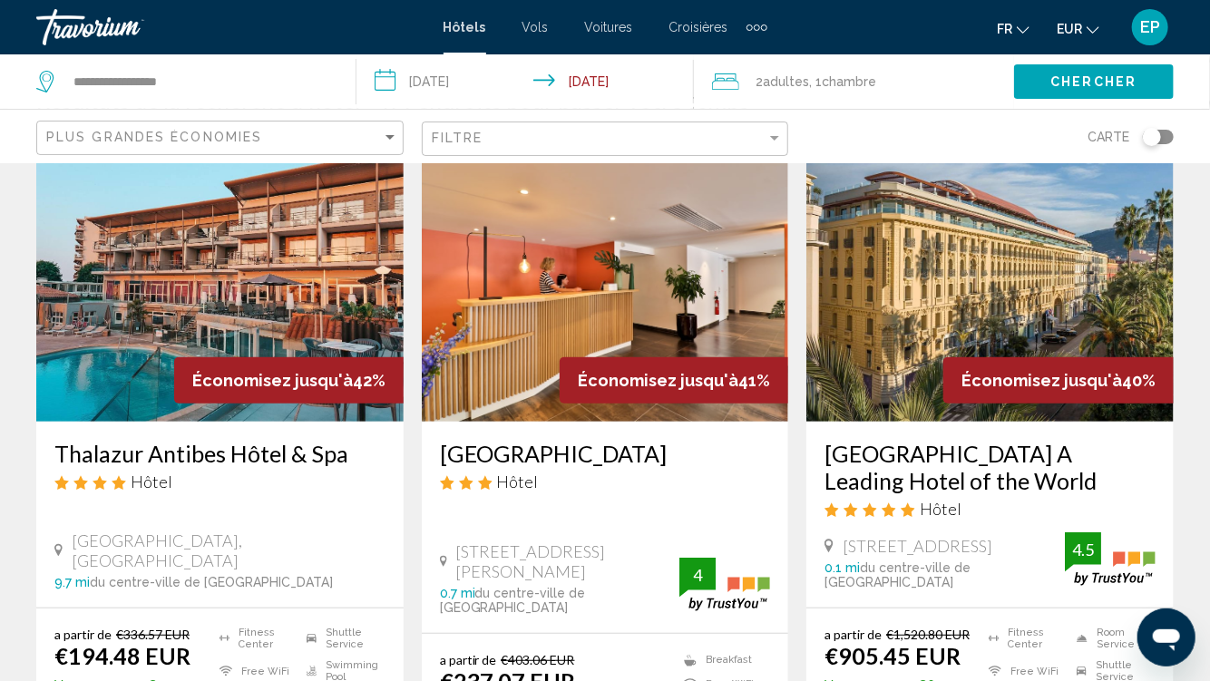
click at [691, 274] on img "Main content" at bounding box center [605, 277] width 367 height 290
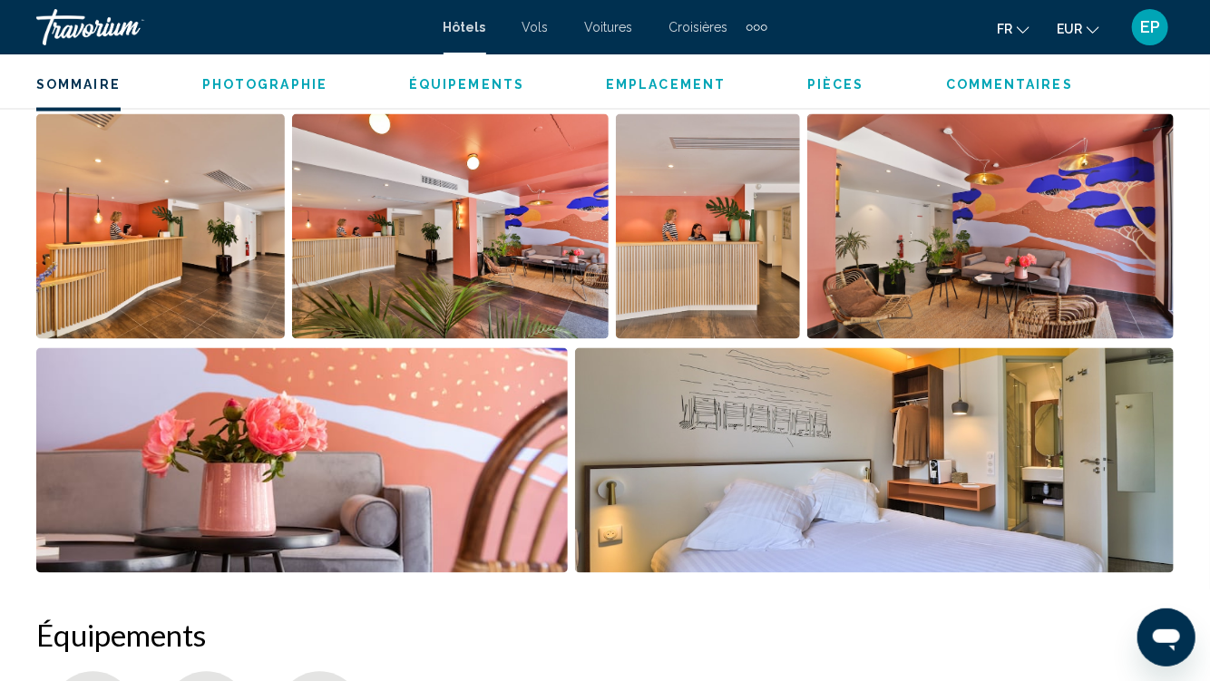
scroll to position [679, 0]
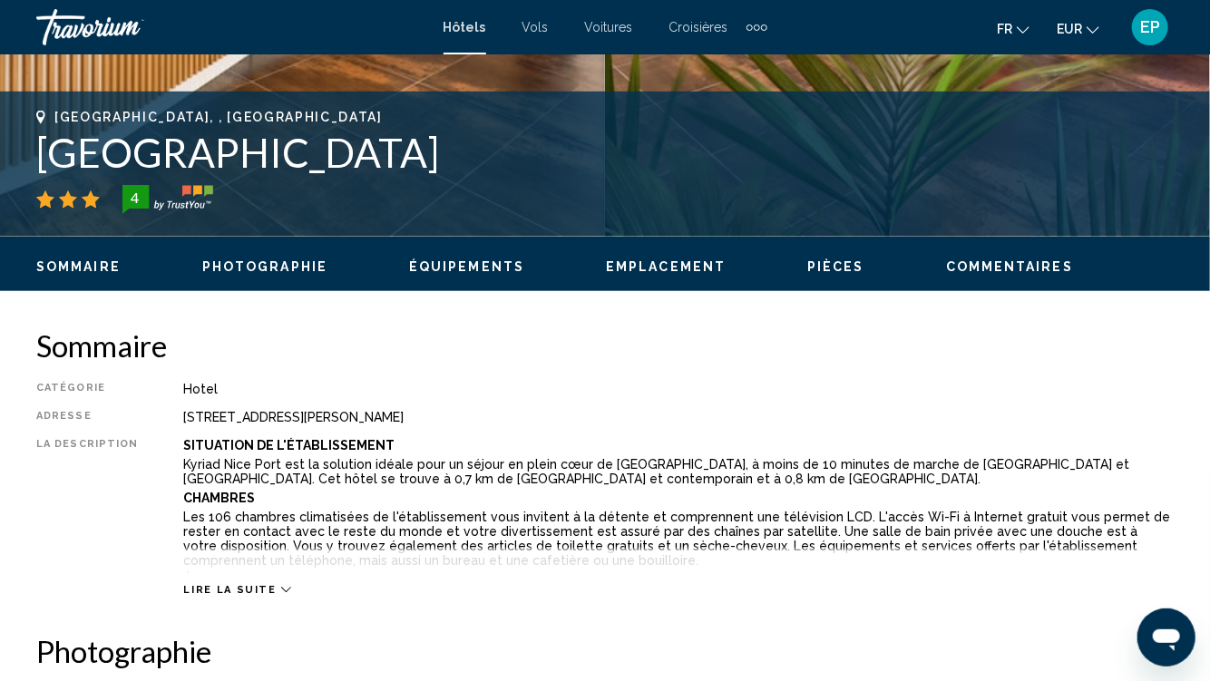
drag, startPoint x: 27, startPoint y: 150, endPoint x: 521, endPoint y: 157, distance: 493.6
click at [518, 157] on div "Nice, , France Hotel du Pin Nice Port 4 Adresse 6 Rue Emmanuel Philibert Place …" at bounding box center [605, 164] width 1210 height 109
copy h1 "Hotel du Pin Nice Port"
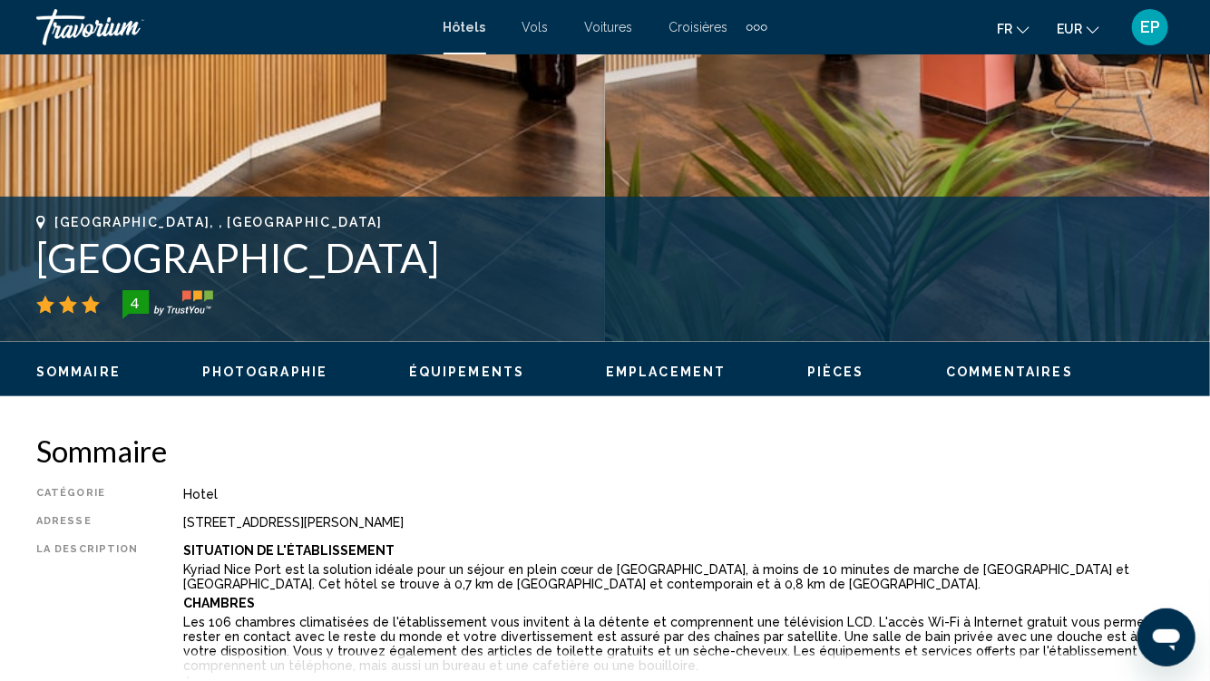
scroll to position [287, 0]
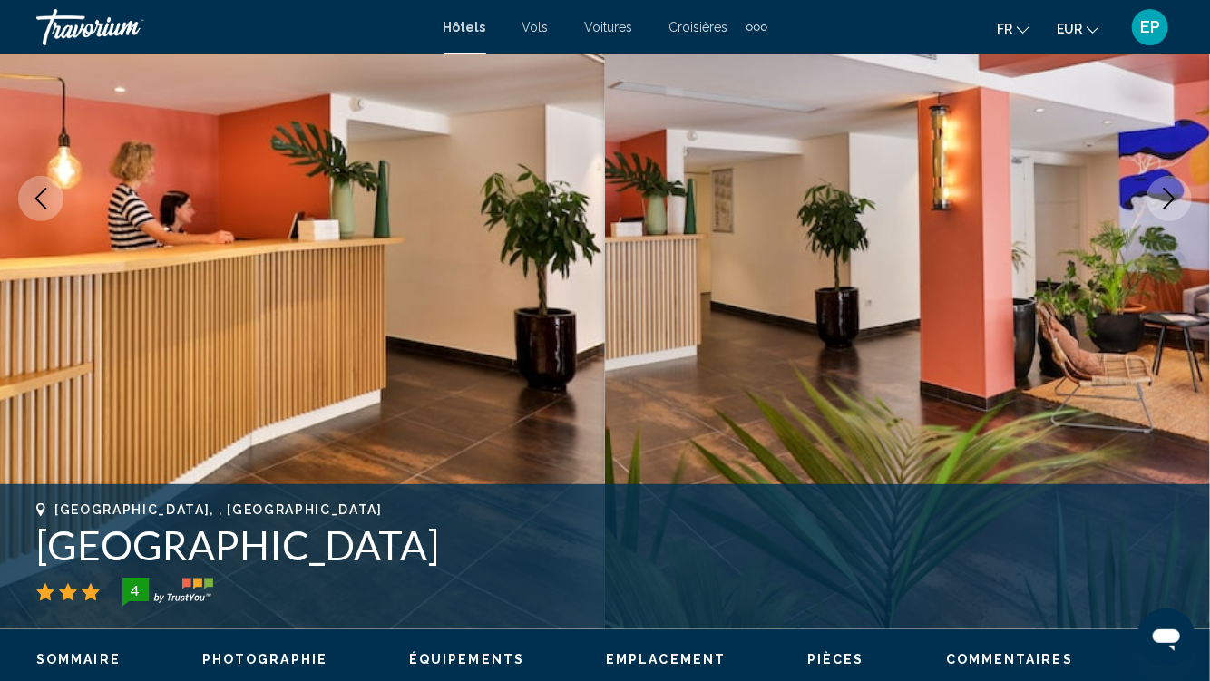
click at [1012, 327] on img "Main content" at bounding box center [907, 199] width 605 height 862
click at [279, 657] on span "Photographie" at bounding box center [264, 659] width 125 height 15
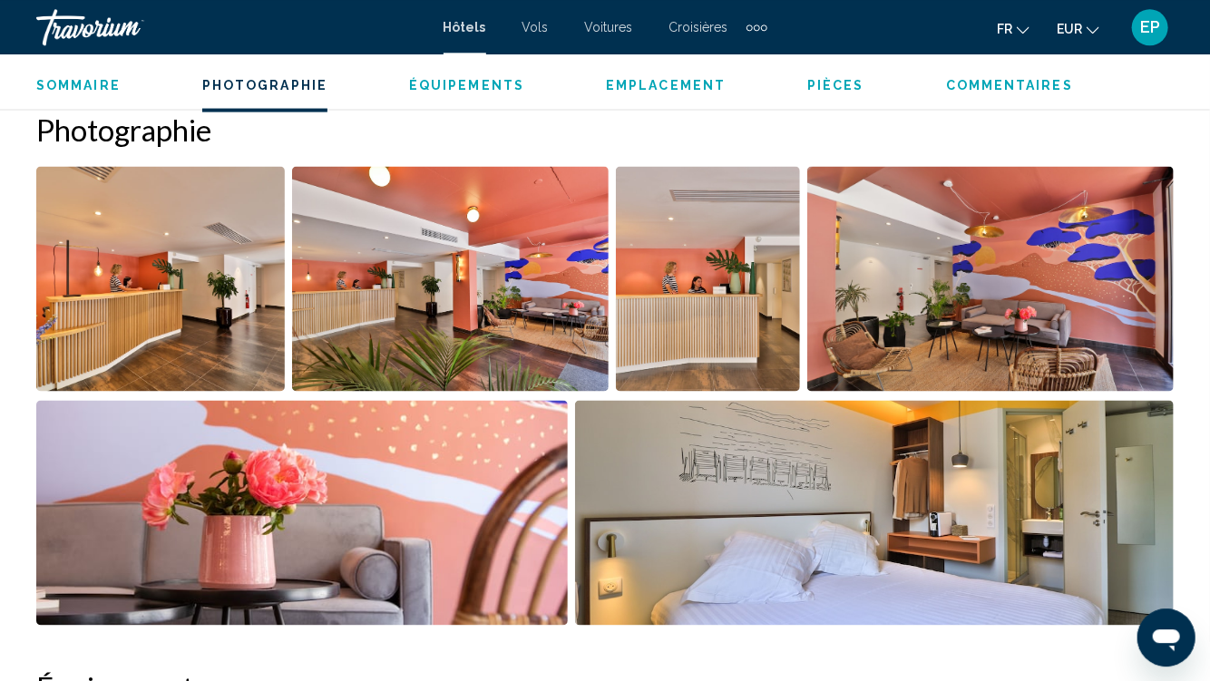
scroll to position [1204, 0]
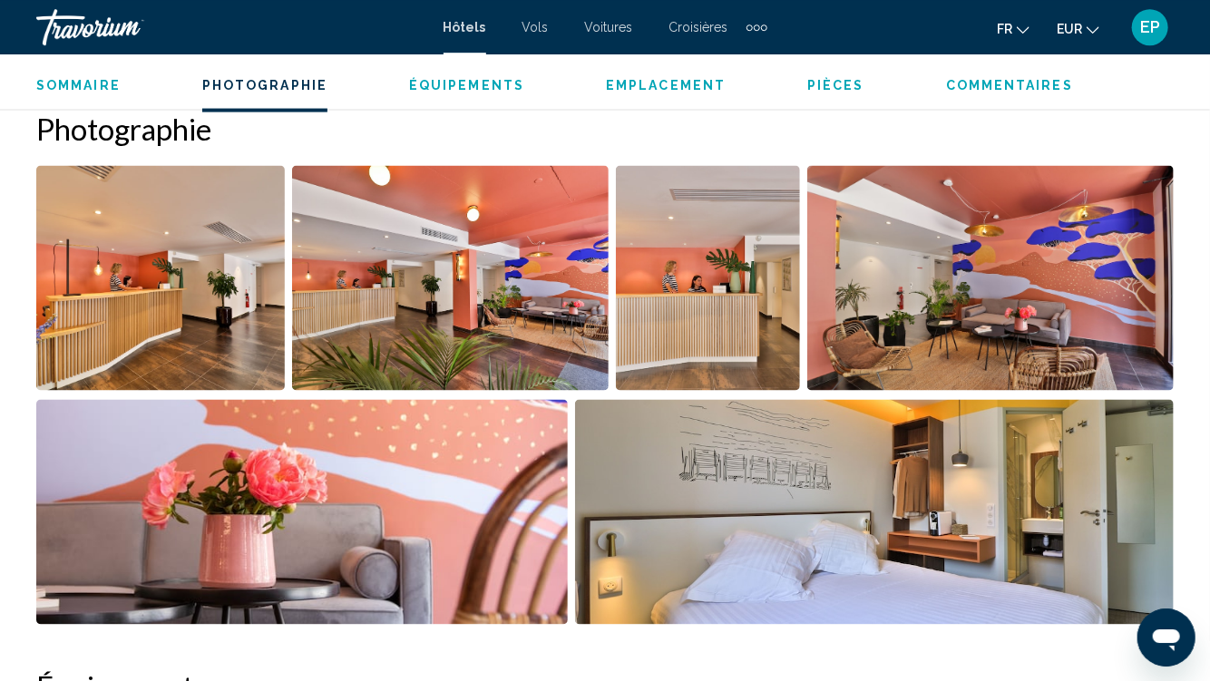
click at [1070, 234] on img "Open full-screen image slider" at bounding box center [990, 277] width 367 height 225
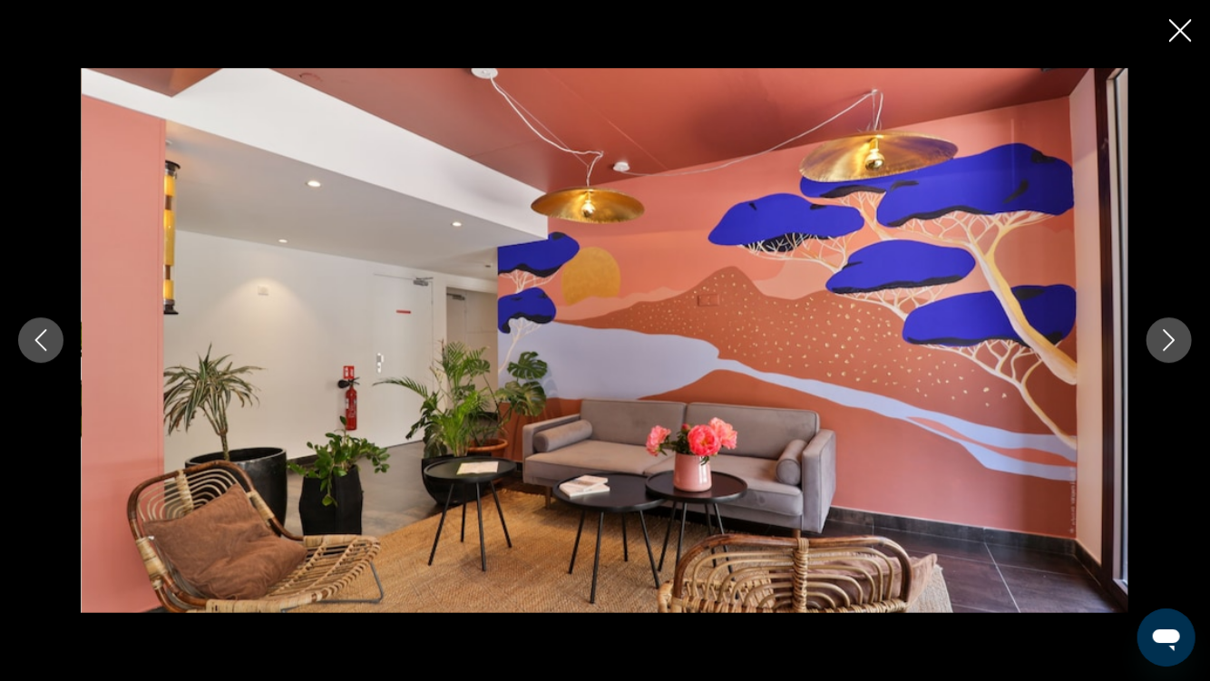
click at [1166, 337] on icon "Next image" at bounding box center [1170, 340] width 22 height 22
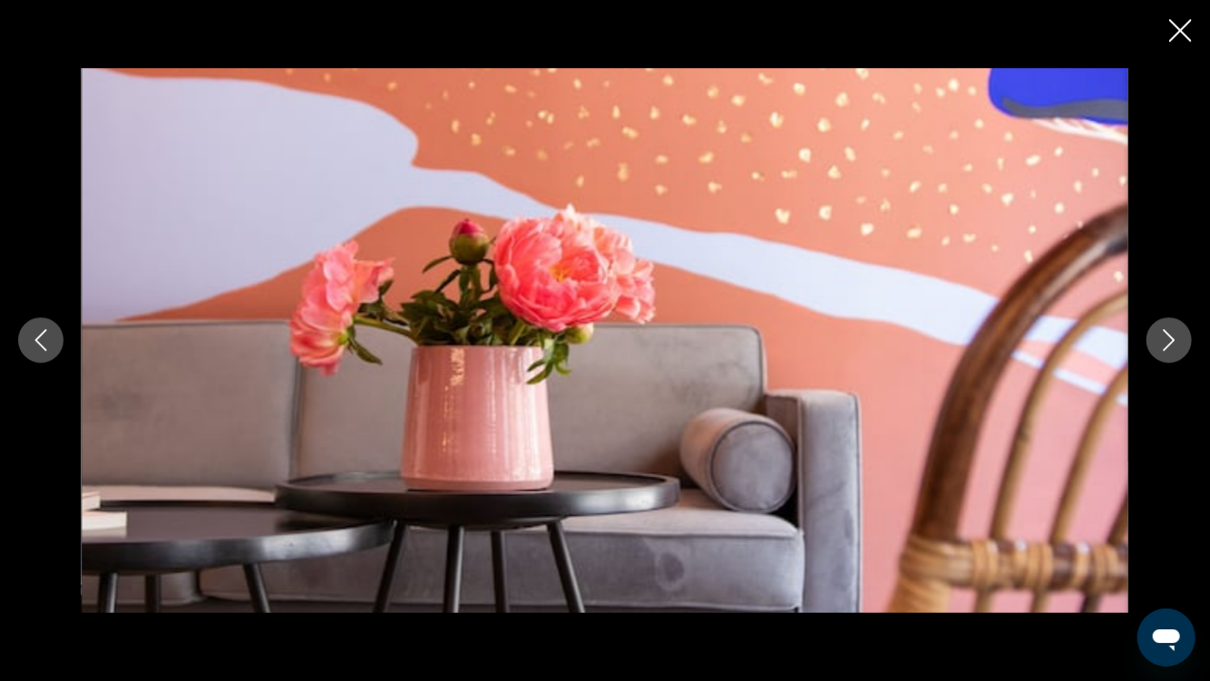
click at [1166, 337] on icon "Next image" at bounding box center [1170, 340] width 22 height 22
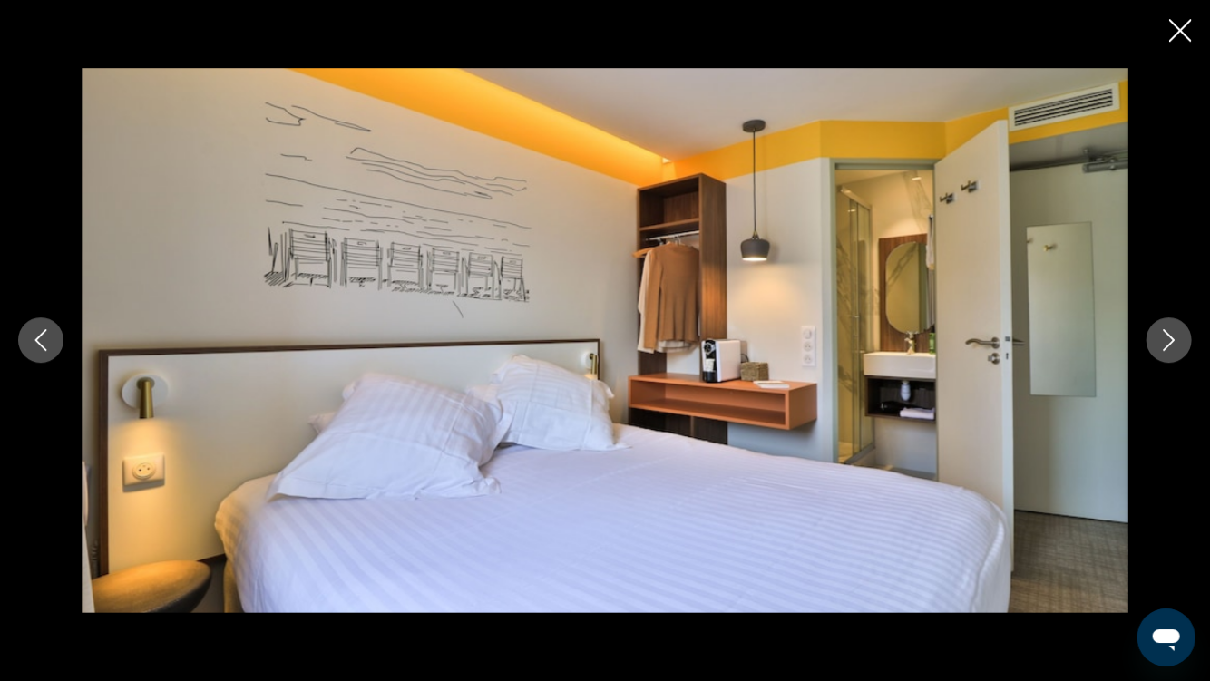
click at [1166, 337] on icon "Next image" at bounding box center [1170, 340] width 22 height 22
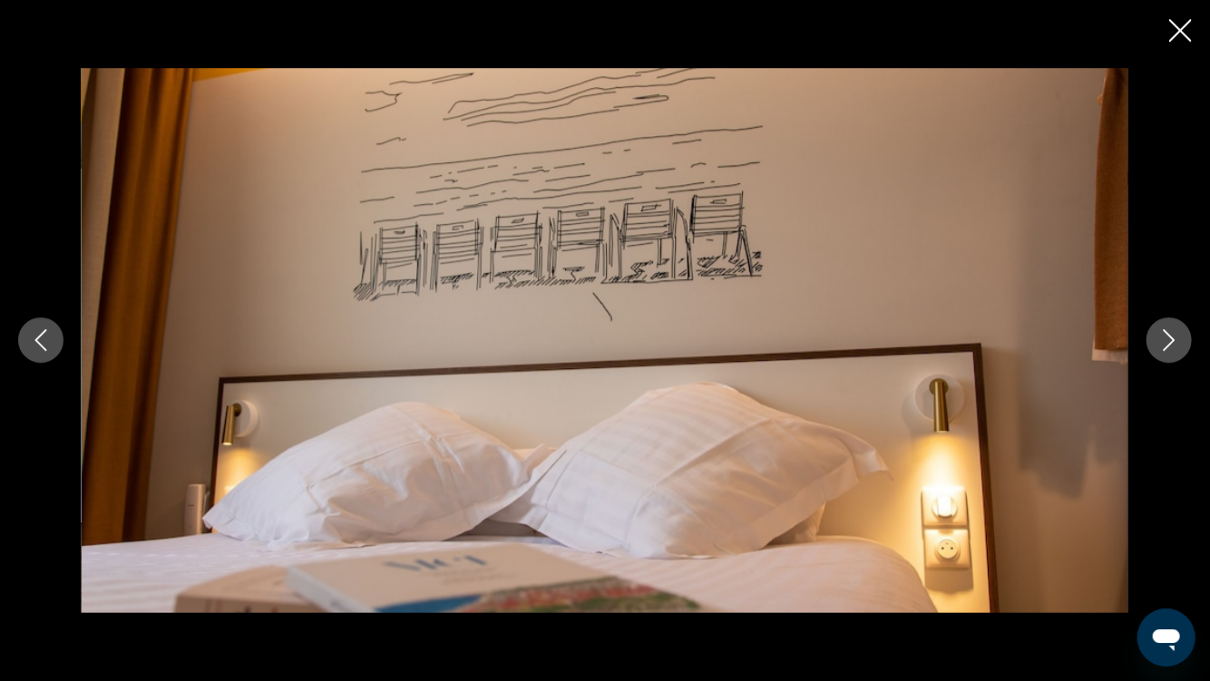
click at [1166, 337] on icon "Next image" at bounding box center [1170, 340] width 22 height 22
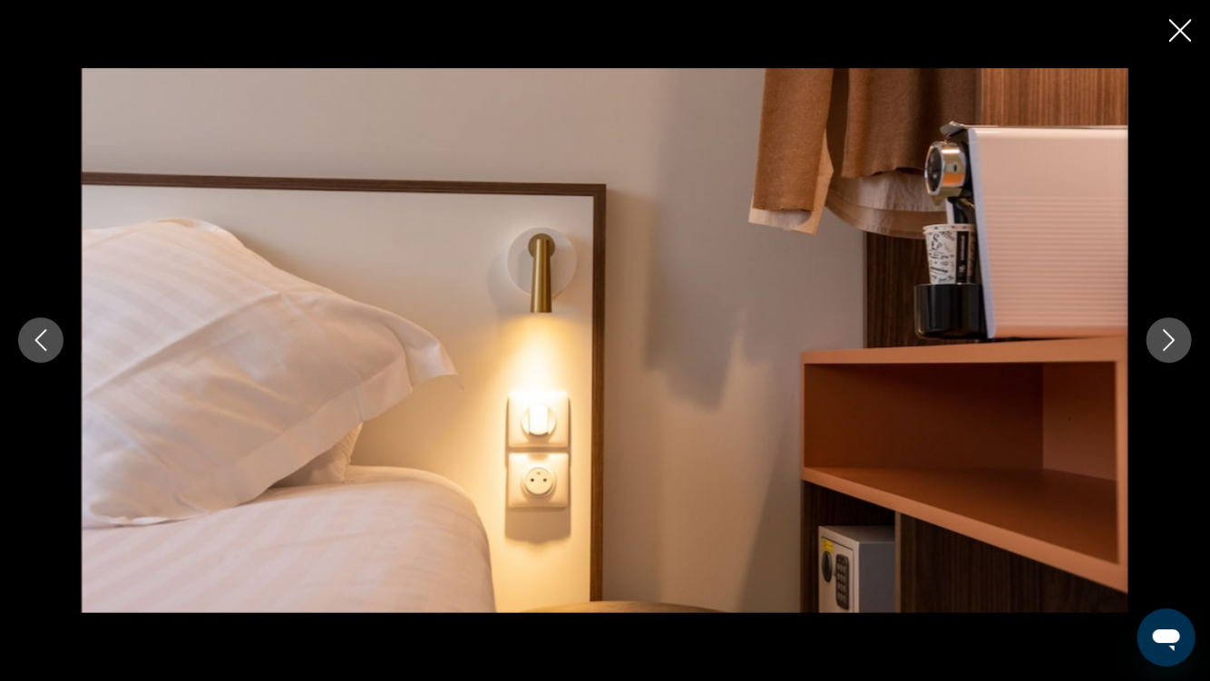
click at [1166, 337] on icon "Next image" at bounding box center [1170, 340] width 22 height 22
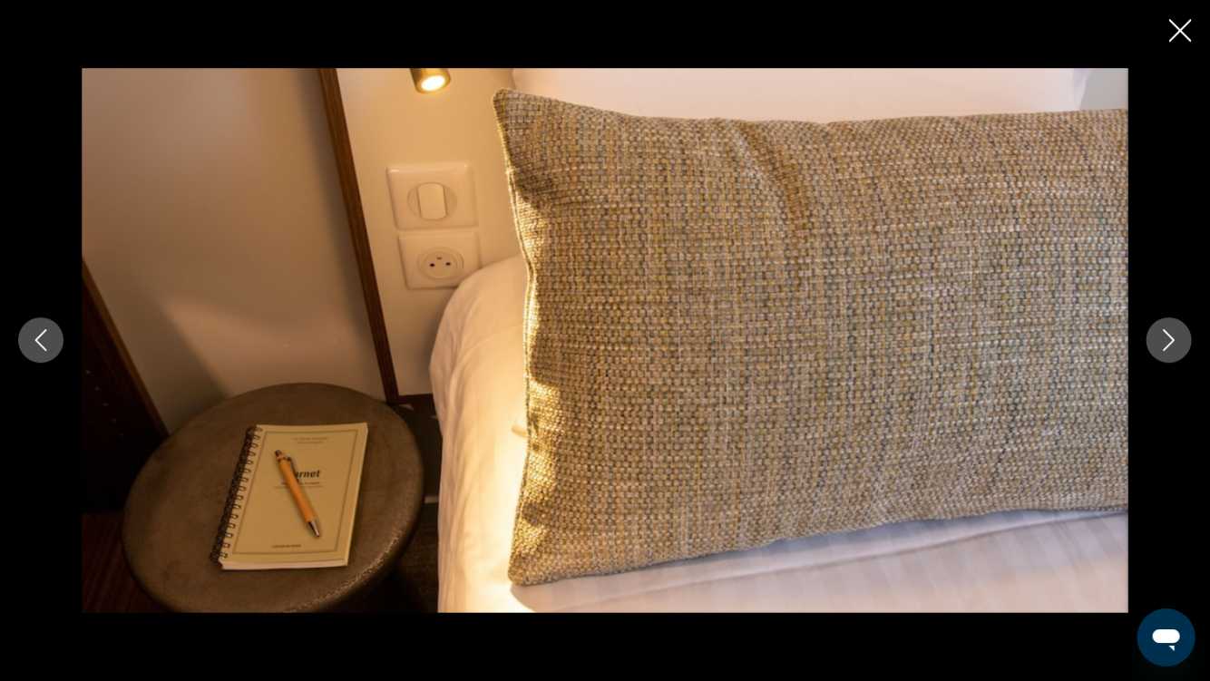
click at [1166, 337] on icon "Next image" at bounding box center [1170, 340] width 22 height 22
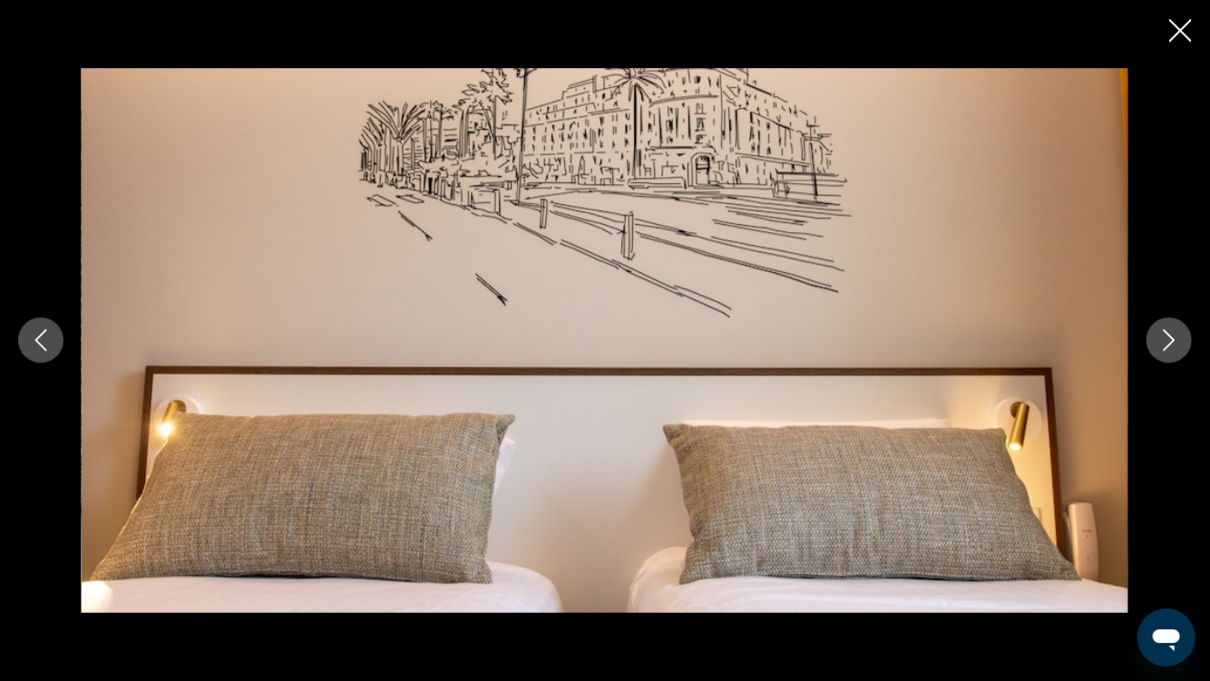
click at [1166, 337] on icon "Next image" at bounding box center [1170, 340] width 22 height 22
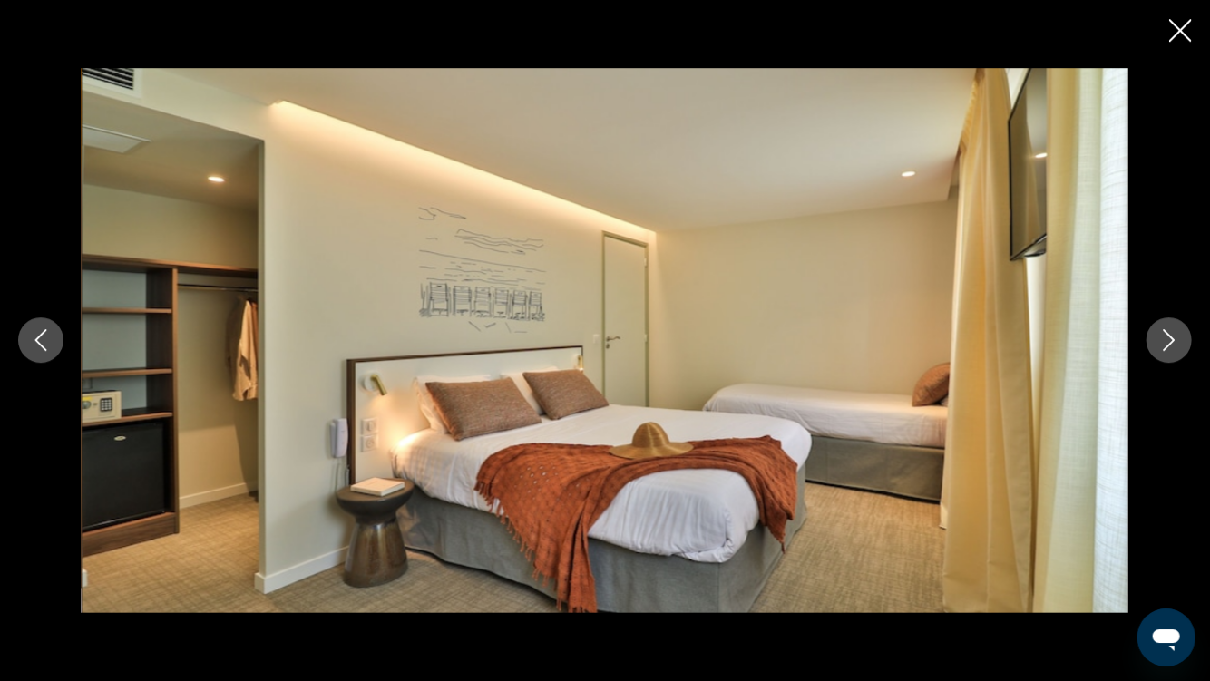
click at [977, 303] on img "Main content" at bounding box center [605, 340] width 1047 height 545
click at [1178, 336] on icon "Next image" at bounding box center [1170, 340] width 22 height 22
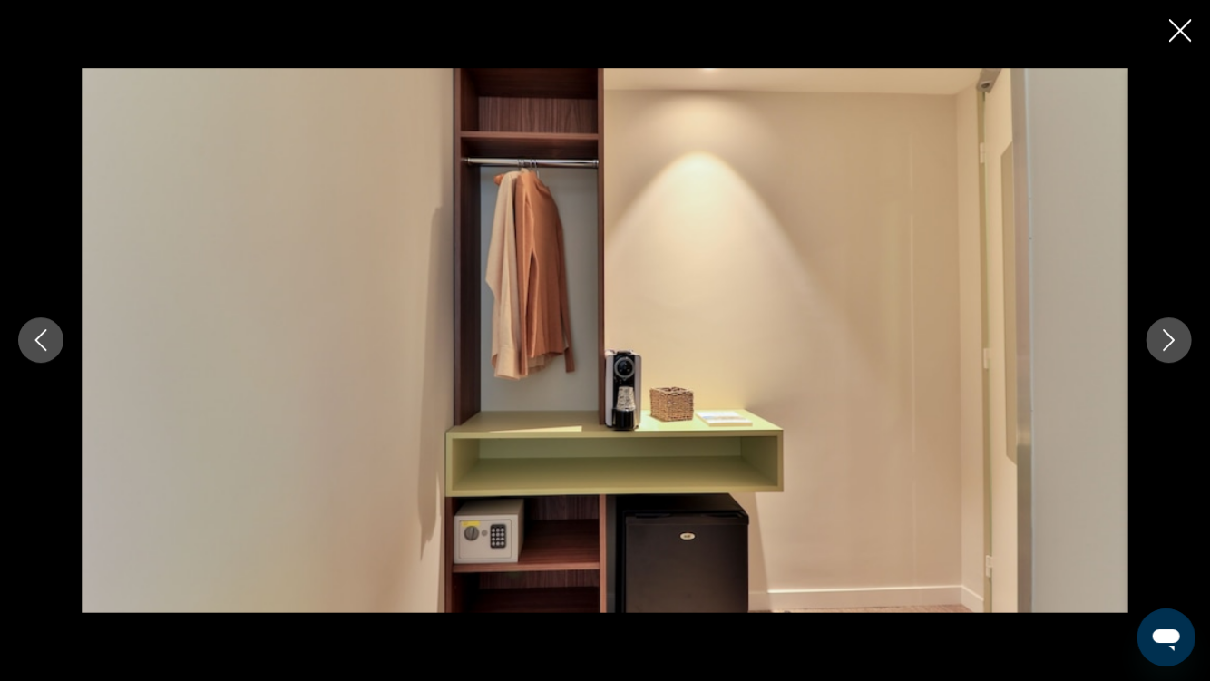
click at [1178, 336] on icon "Next image" at bounding box center [1170, 340] width 22 height 22
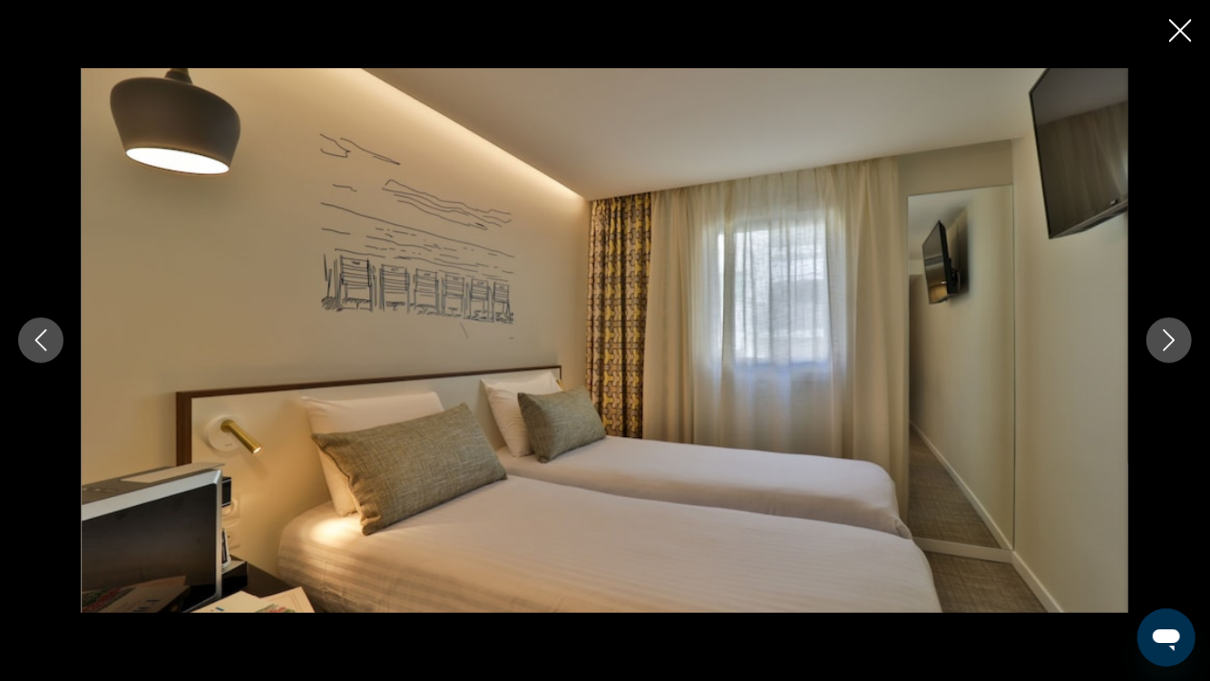
click at [1167, 331] on icon "Next image" at bounding box center [1170, 341] width 12 height 22
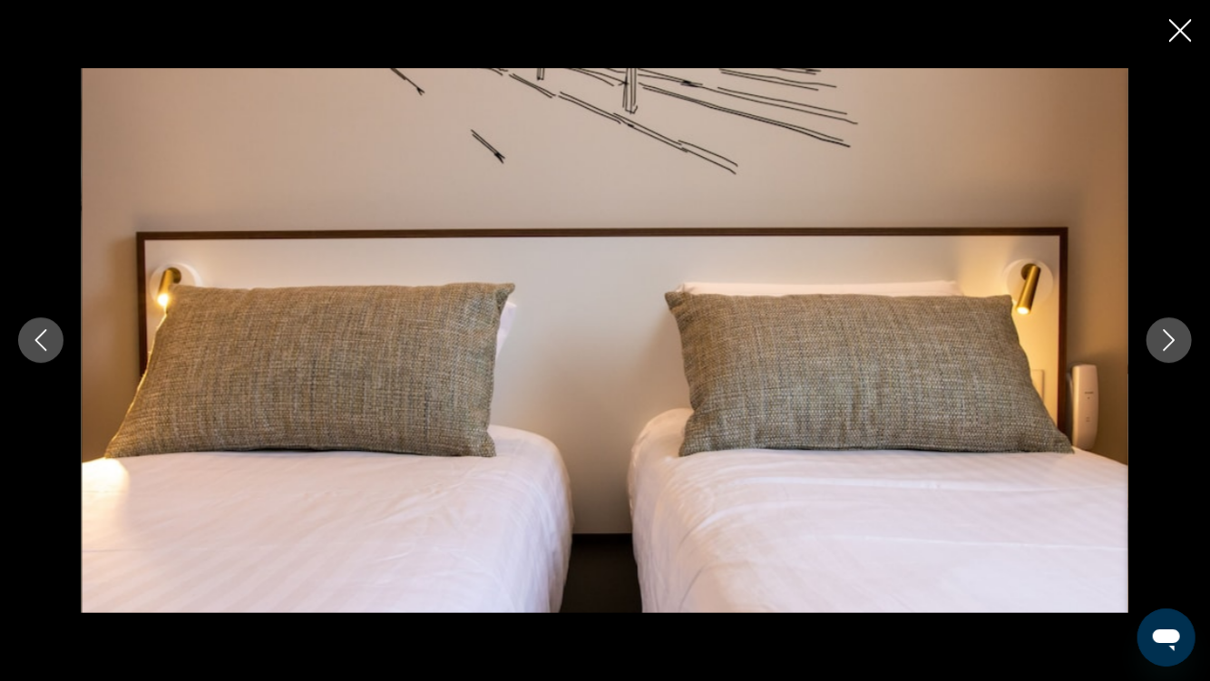
click at [1167, 331] on icon "Next image" at bounding box center [1170, 341] width 12 height 22
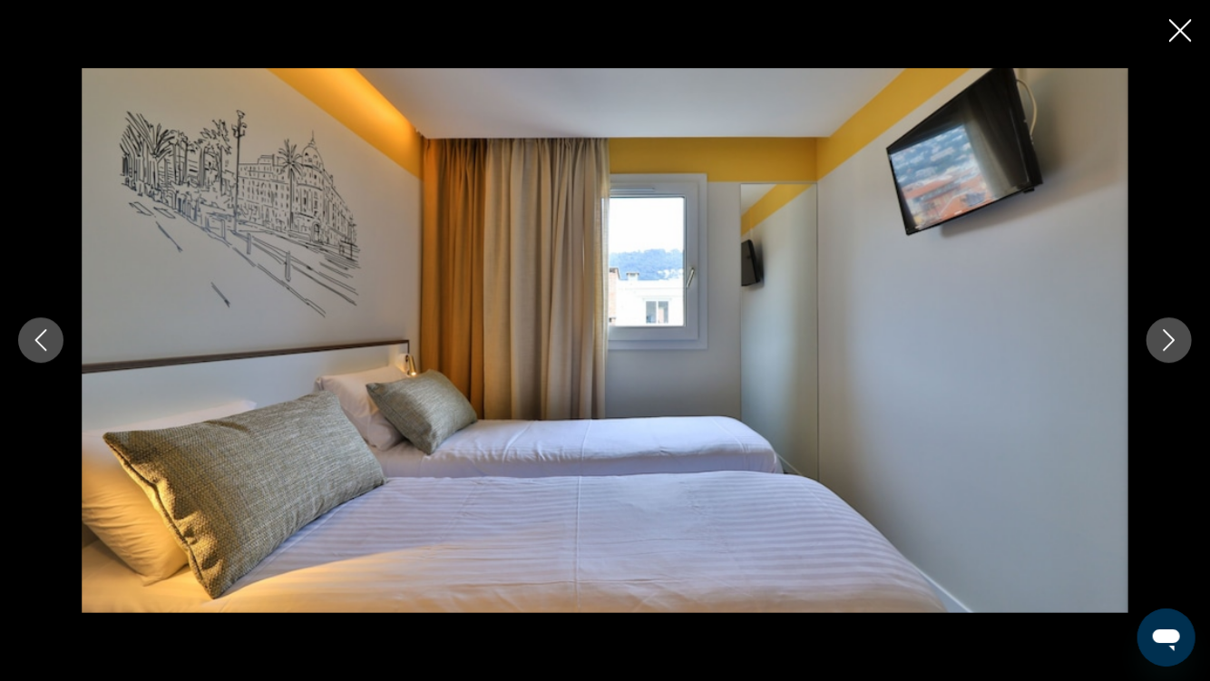
click at [1167, 331] on icon "Next image" at bounding box center [1170, 341] width 12 height 22
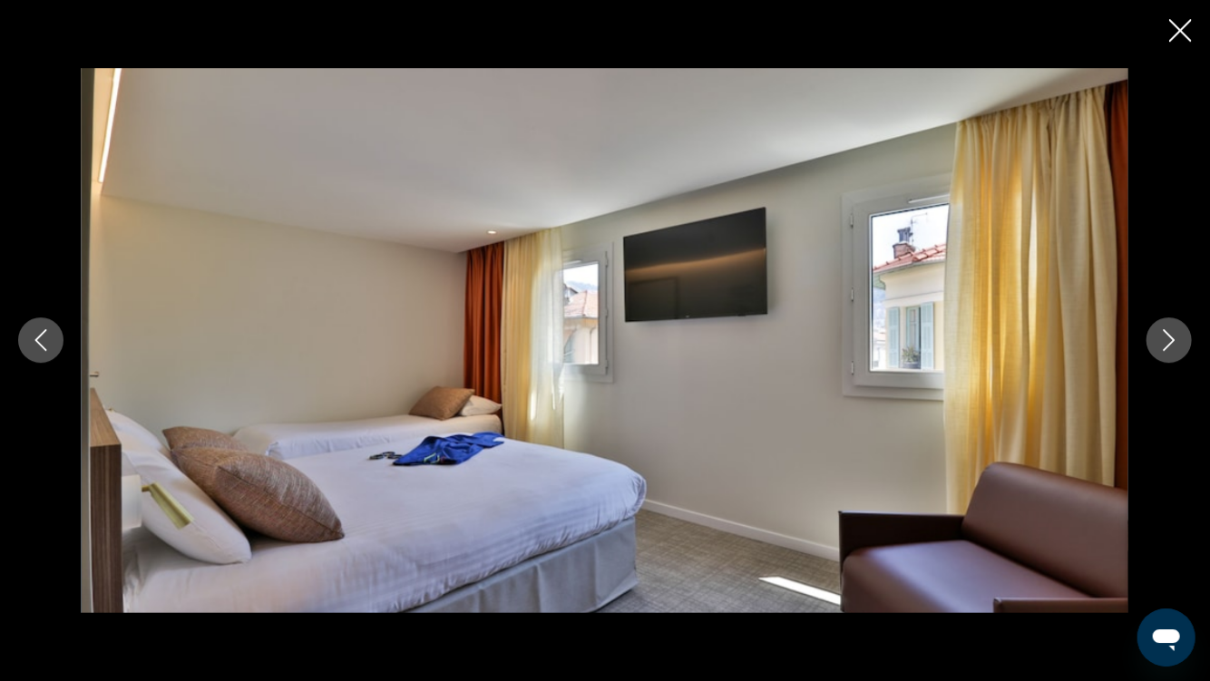
click at [1167, 331] on icon "Next image" at bounding box center [1170, 341] width 12 height 22
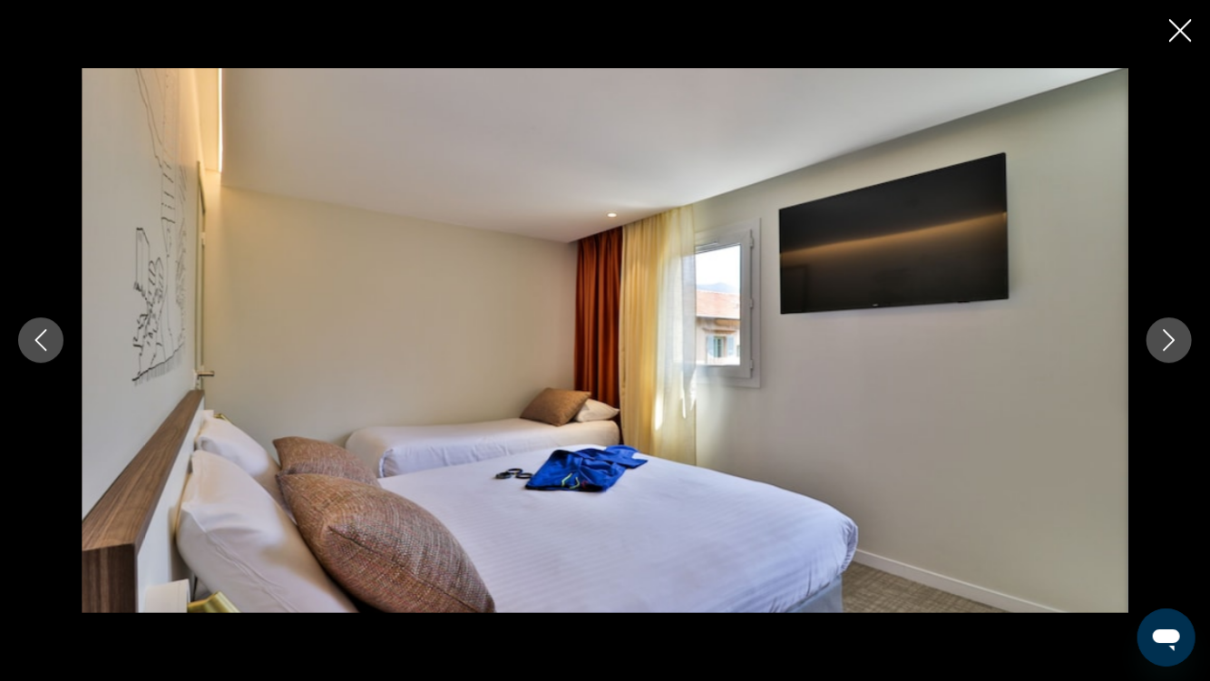
click at [1167, 334] on icon "Next image" at bounding box center [1170, 340] width 22 height 22
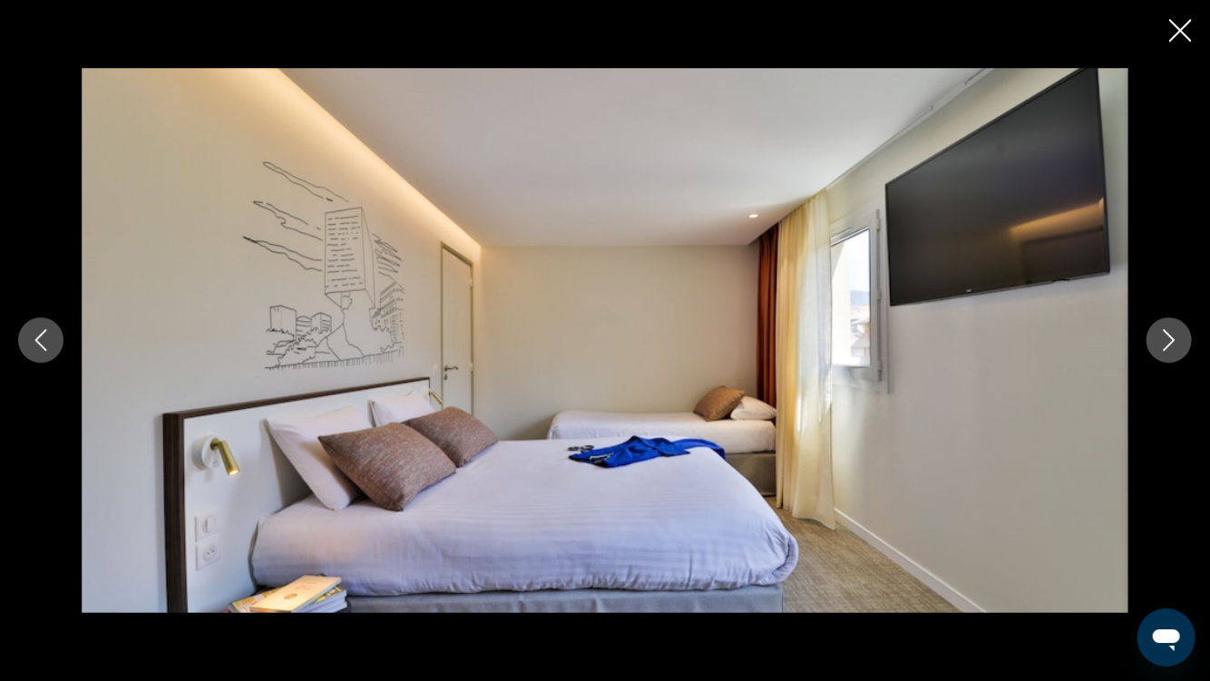
click at [1167, 334] on icon "Next image" at bounding box center [1170, 340] width 22 height 22
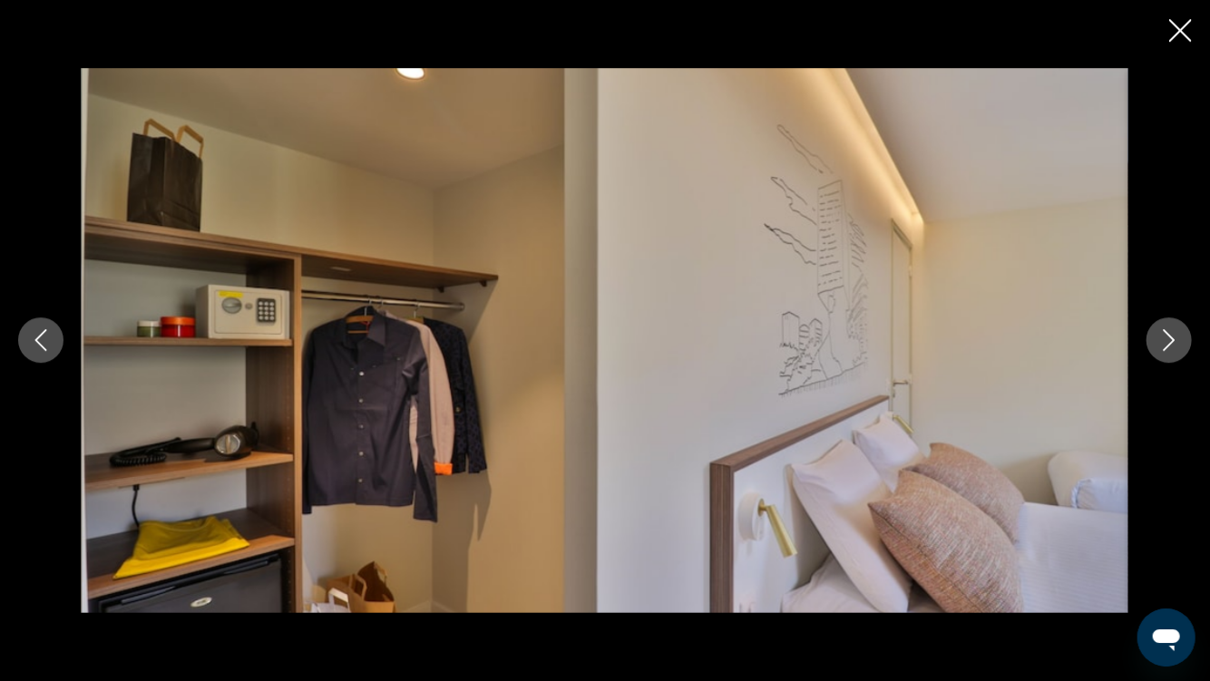
click at [1167, 334] on icon "Next image" at bounding box center [1170, 340] width 22 height 22
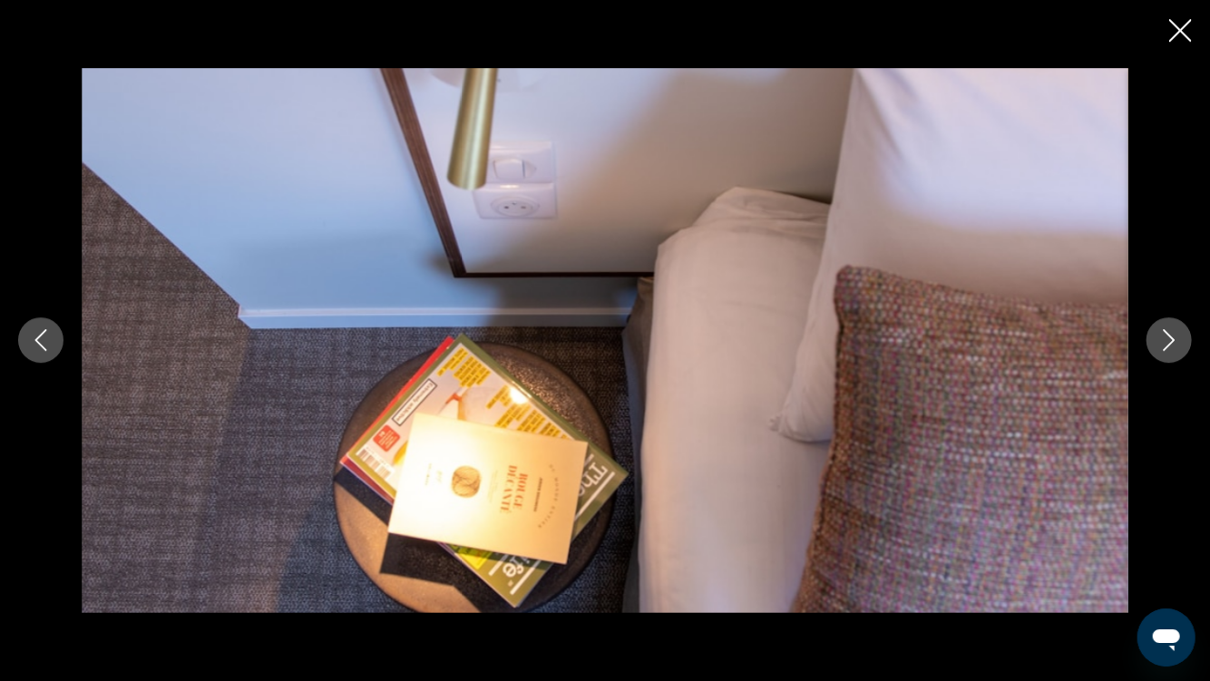
click at [1161, 30] on div "Main content" at bounding box center [605, 340] width 1210 height 681
click at [1171, 26] on icon "Close slideshow" at bounding box center [1180, 30] width 23 height 23
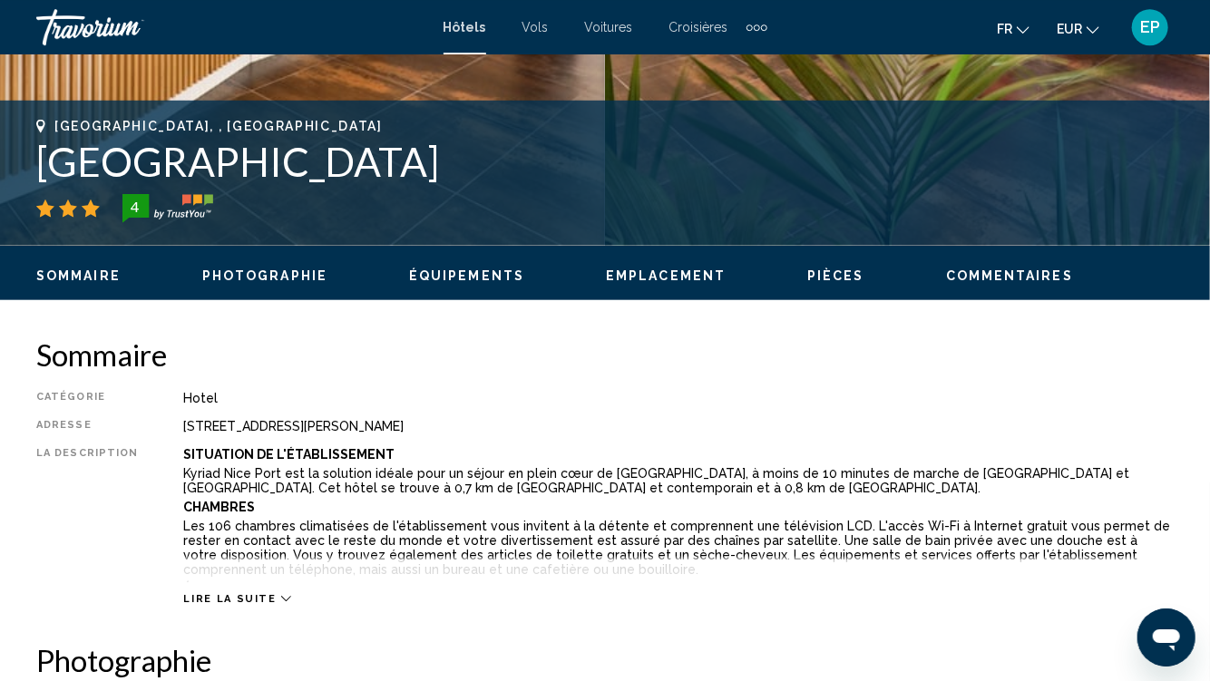
scroll to position [575, 0]
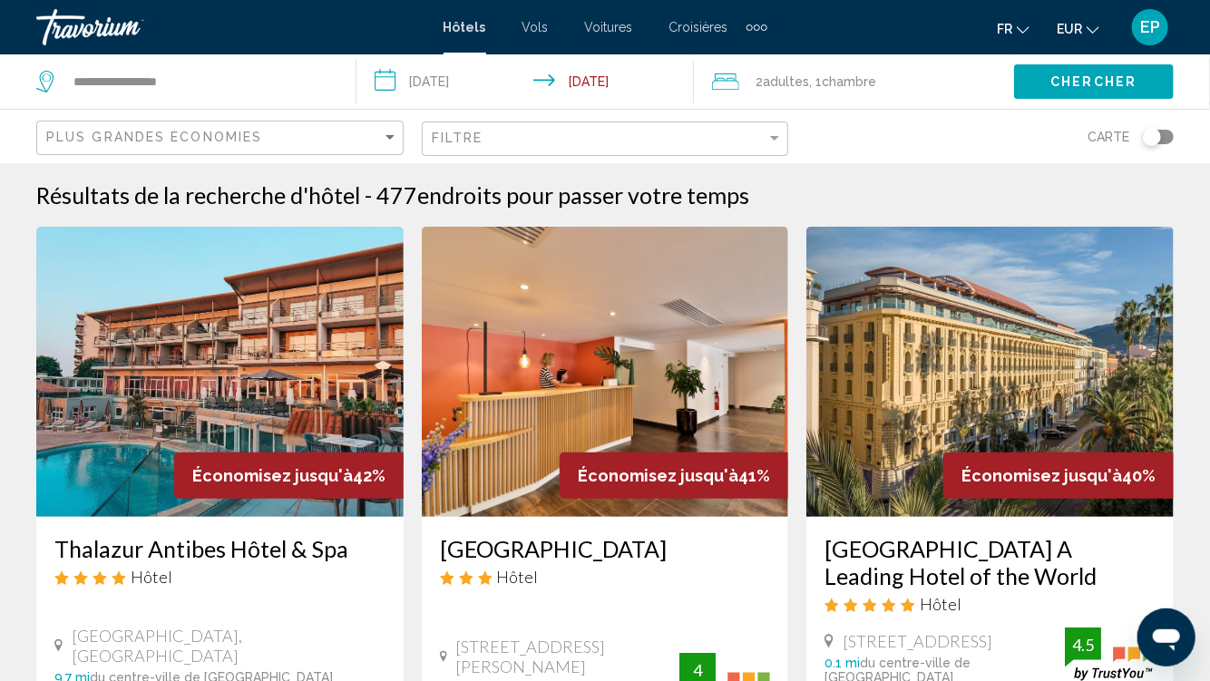
click at [695, 313] on img "Main content" at bounding box center [605, 372] width 367 height 290
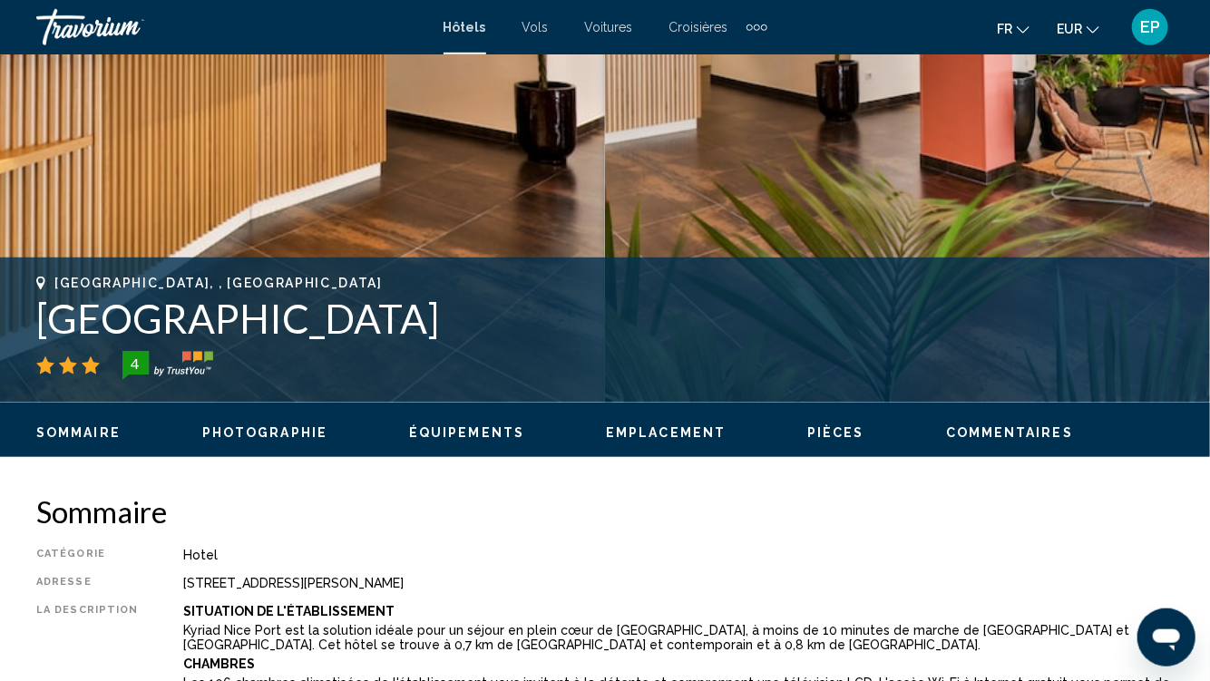
scroll to position [414, 0]
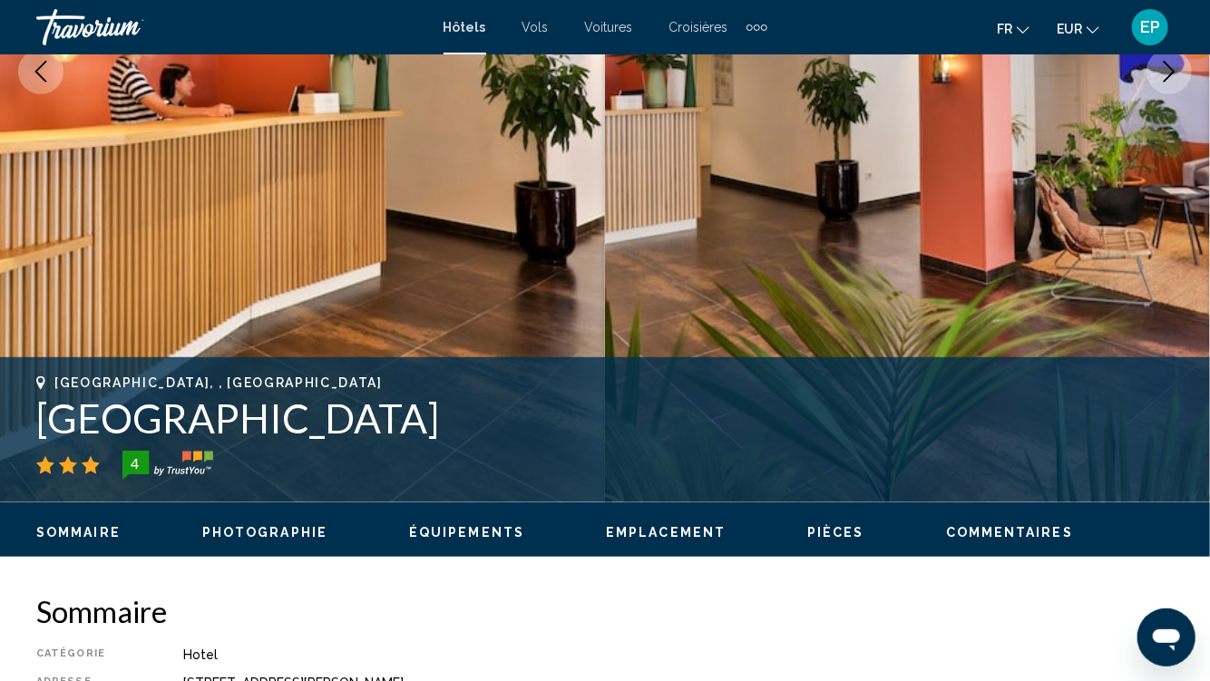
drag, startPoint x: 35, startPoint y: 424, endPoint x: 489, endPoint y: 411, distance: 453.8
click at [473, 411] on div "Nice, , France Hotel du Pin Nice Port 4 Adresse 6 Rue Emmanuel Philibert Place …" at bounding box center [605, 430] width 1210 height 109
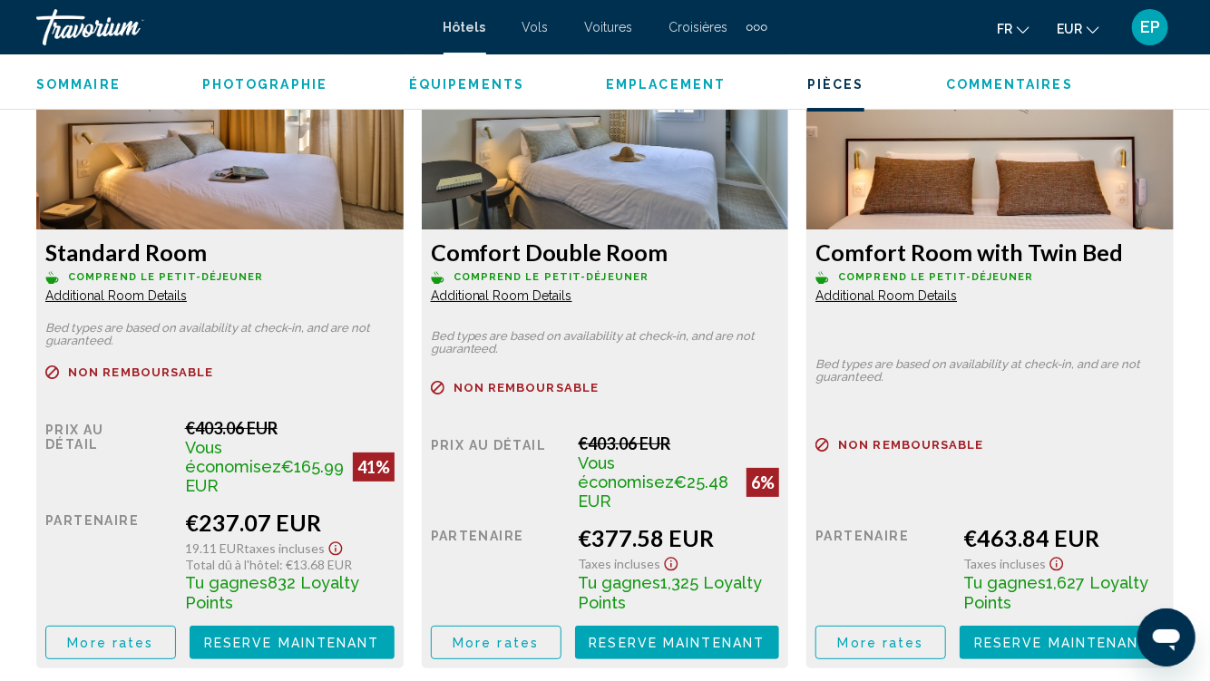
scroll to position [3000, 0]
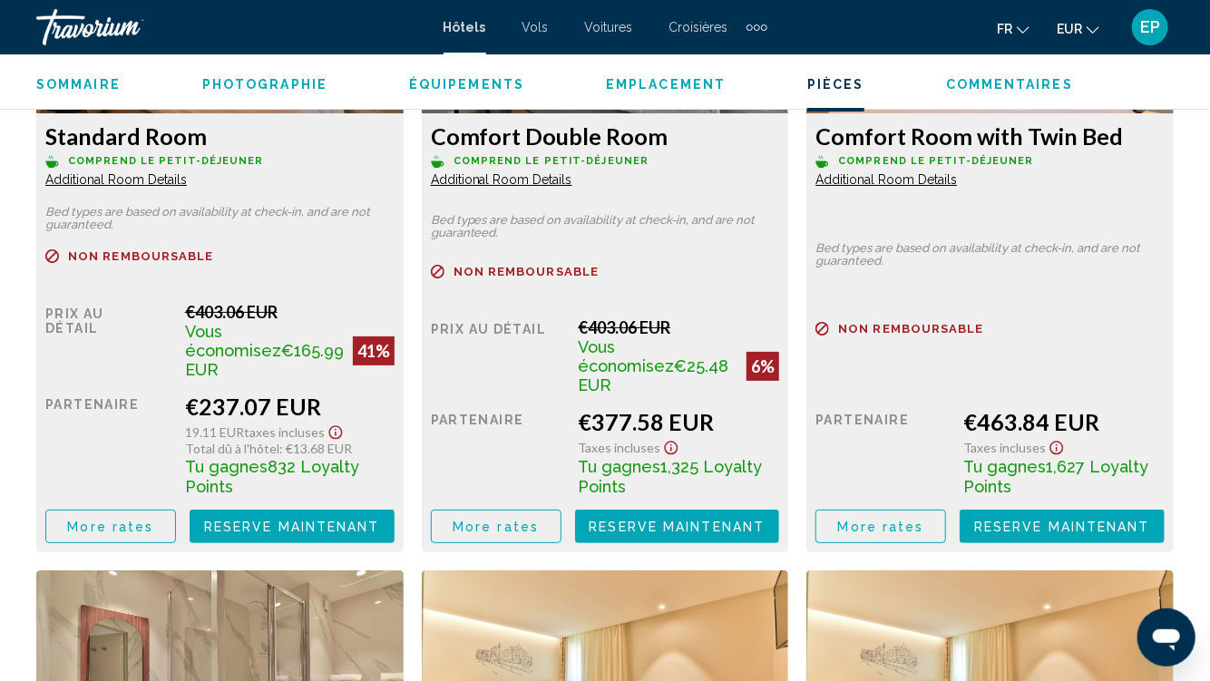
click at [340, 425] on icon "Show Taxes and Fees disclaimer" at bounding box center [336, 433] width 22 height 16
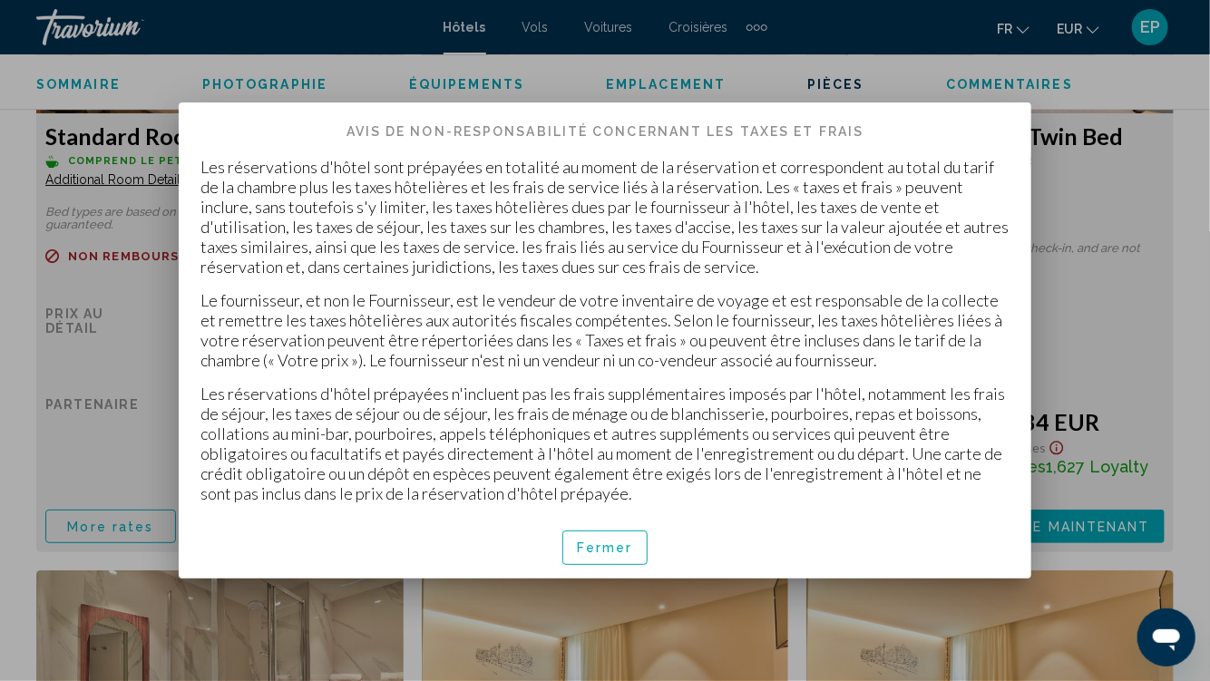
scroll to position [0, 0]
click at [601, 562] on button "Fermer" at bounding box center [604, 548] width 85 height 34
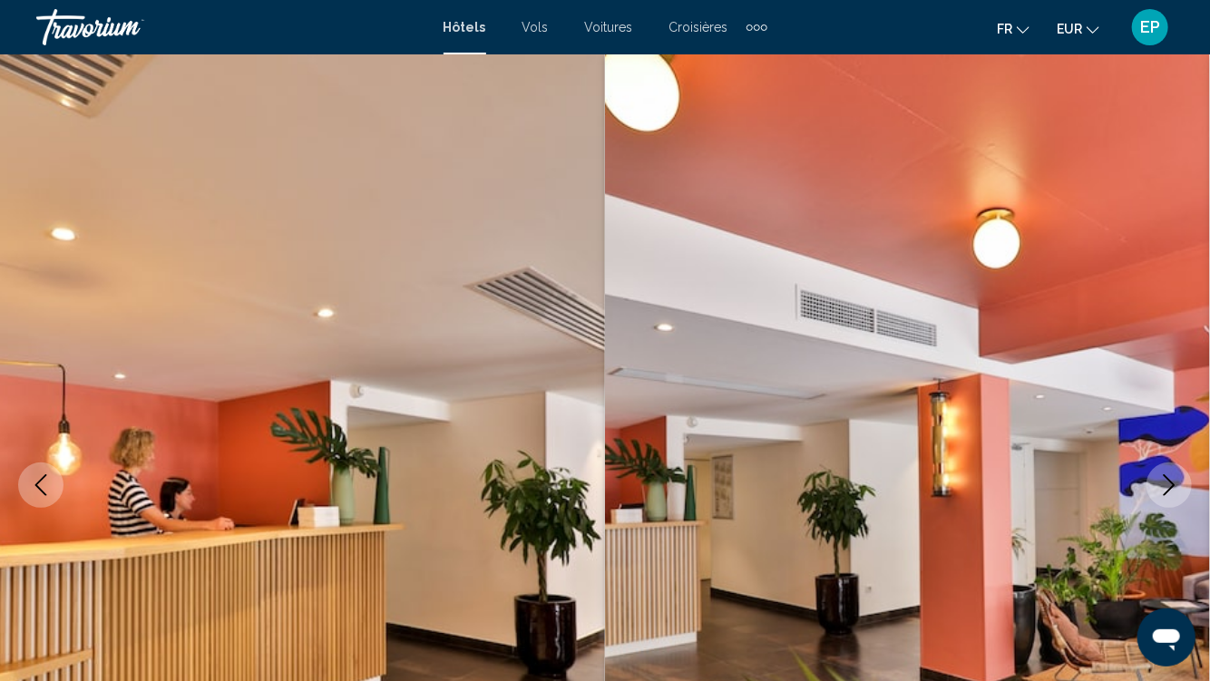
scroll to position [3000, 0]
